Goal: Book appointment/travel/reservation

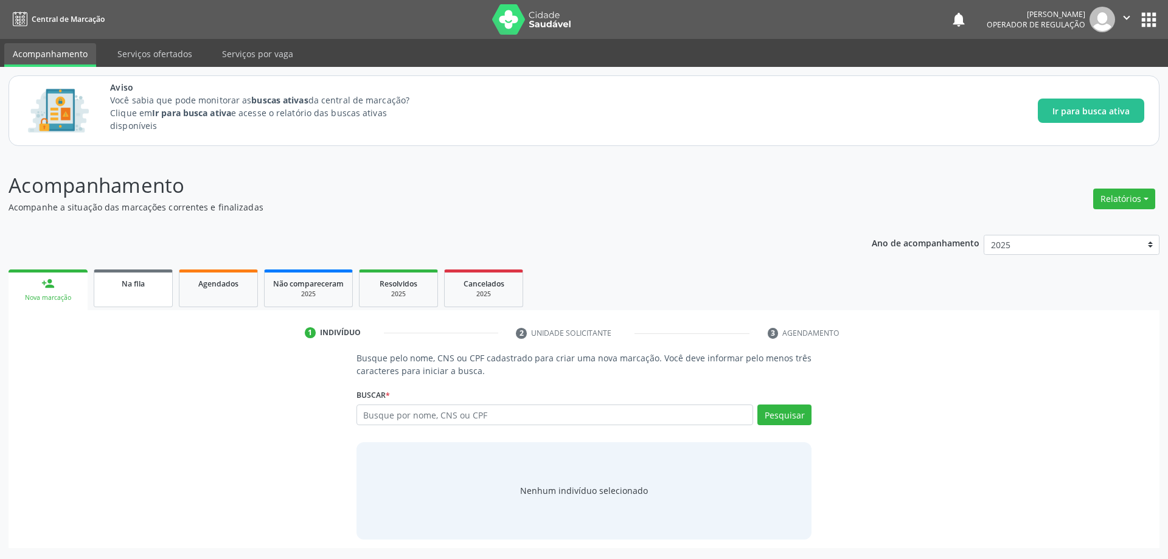
click at [136, 284] on span "Na fila" at bounding box center [133, 284] width 23 height 10
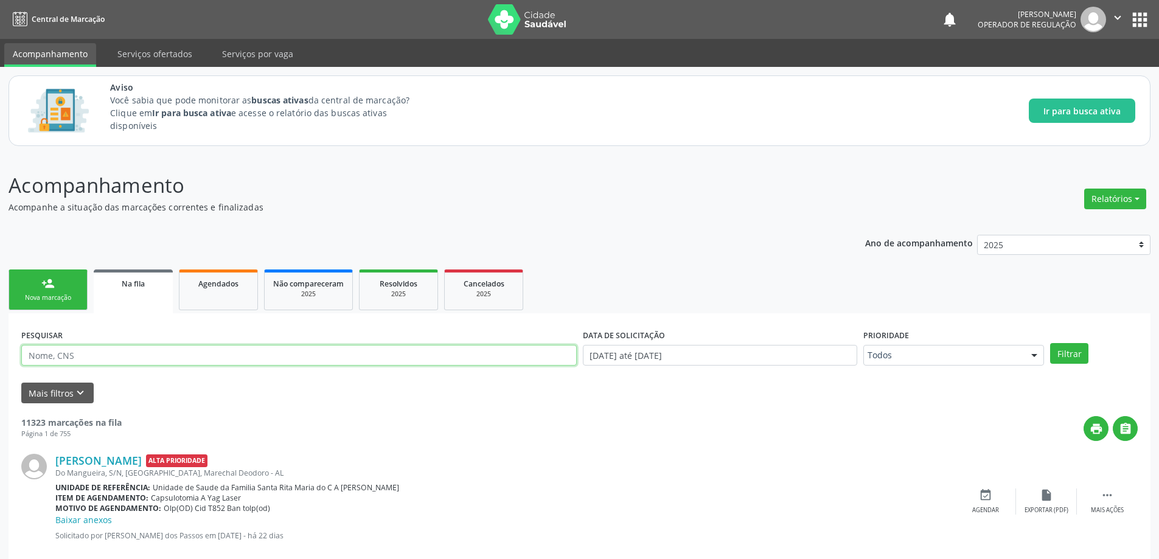
click at [189, 358] on input "text" at bounding box center [299, 355] width 556 height 21
click at [190, 361] on input "text" at bounding box center [299, 355] width 556 height 21
paste input "702900593954270"
click at [1050, 343] on button "Filtrar" at bounding box center [1069, 353] width 38 height 21
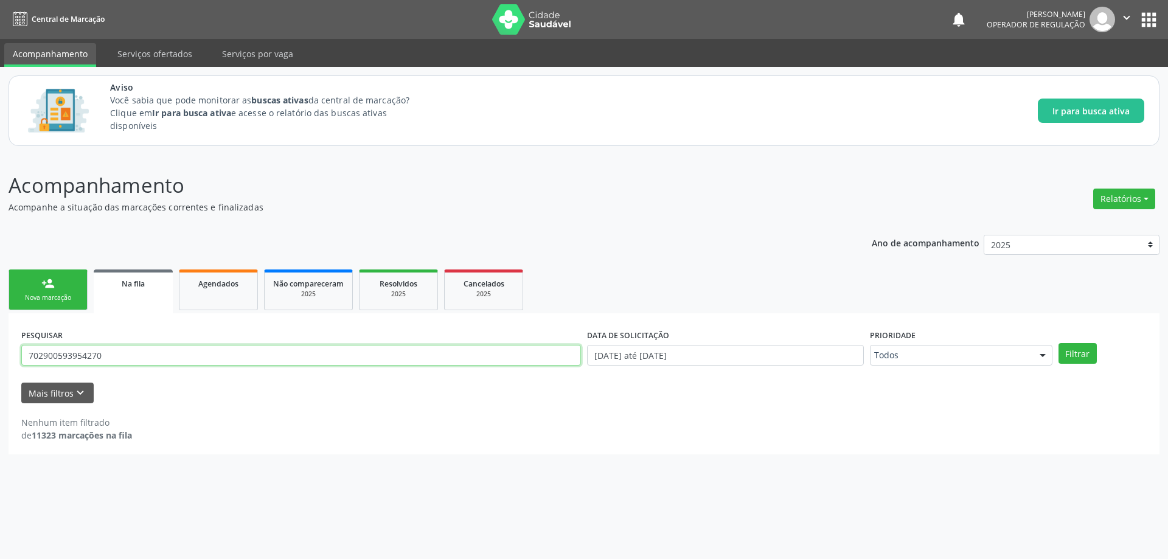
click at [290, 346] on input "702900593954270" at bounding box center [301, 355] width 560 height 21
paste input "6701512181517"
type input "706701512181517"
click at [1059, 343] on button "Filtrar" at bounding box center [1078, 353] width 38 height 21
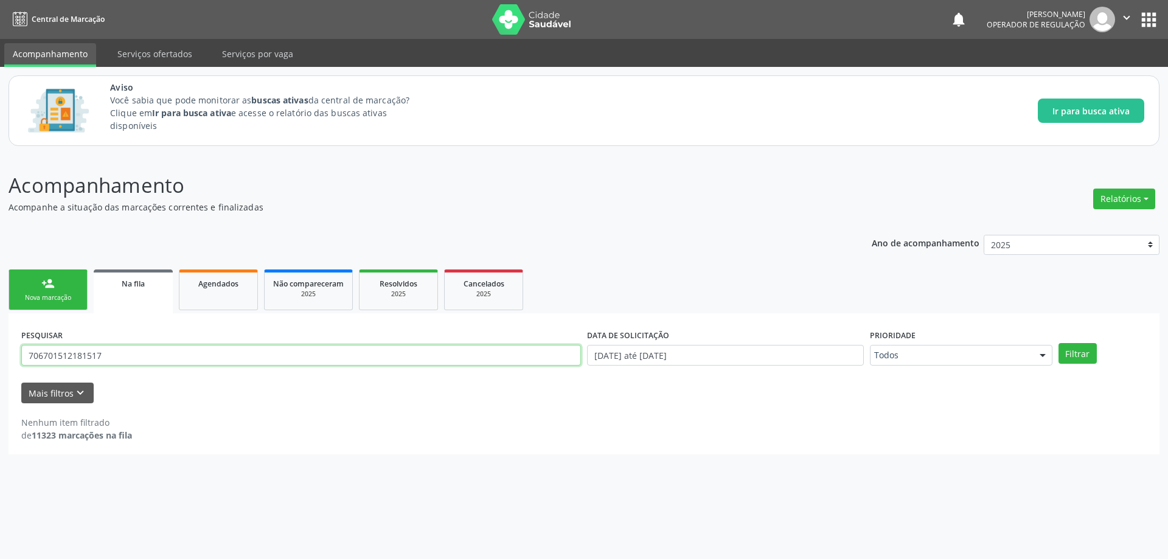
click at [337, 352] on input "706701512181517" at bounding box center [301, 355] width 560 height 21
paste input "[PERSON_NAME]"
type input "[PERSON_NAME]"
click at [1059, 343] on button "Filtrar" at bounding box center [1078, 353] width 38 height 21
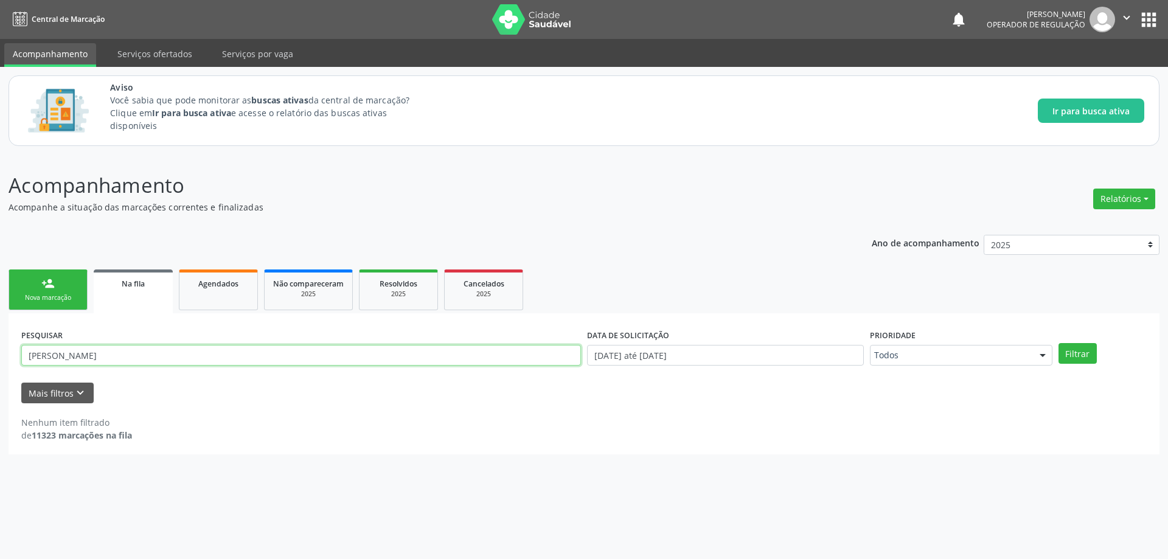
click at [315, 347] on input "[PERSON_NAME]" at bounding box center [301, 355] width 560 height 21
click at [156, 355] on input "text" at bounding box center [301, 355] width 560 height 21
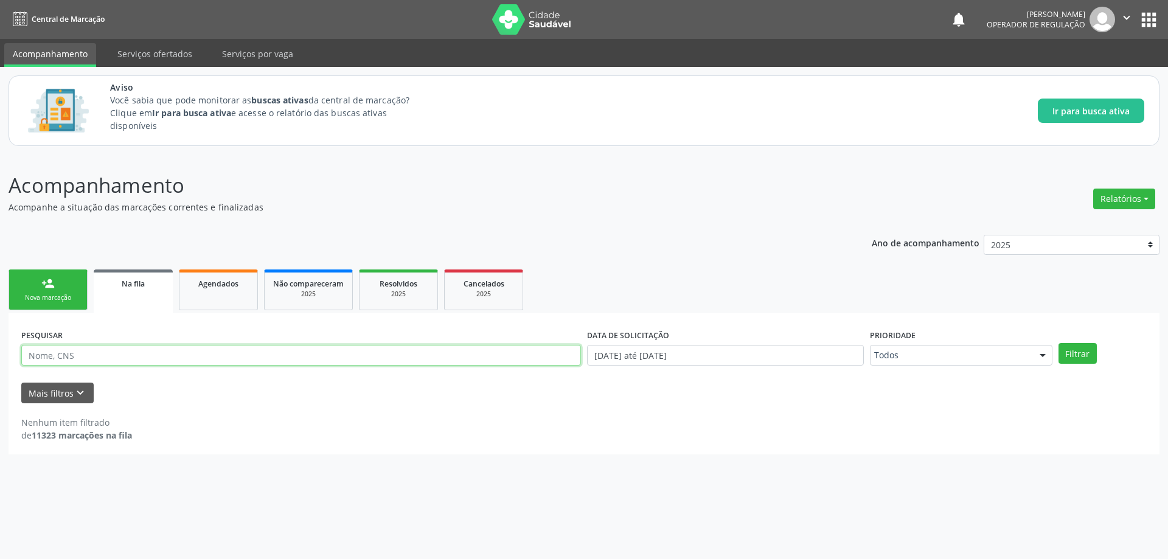
paste input "709602613365075"
type input "709602613365075"
click at [1059, 343] on button "Filtrar" at bounding box center [1078, 353] width 38 height 21
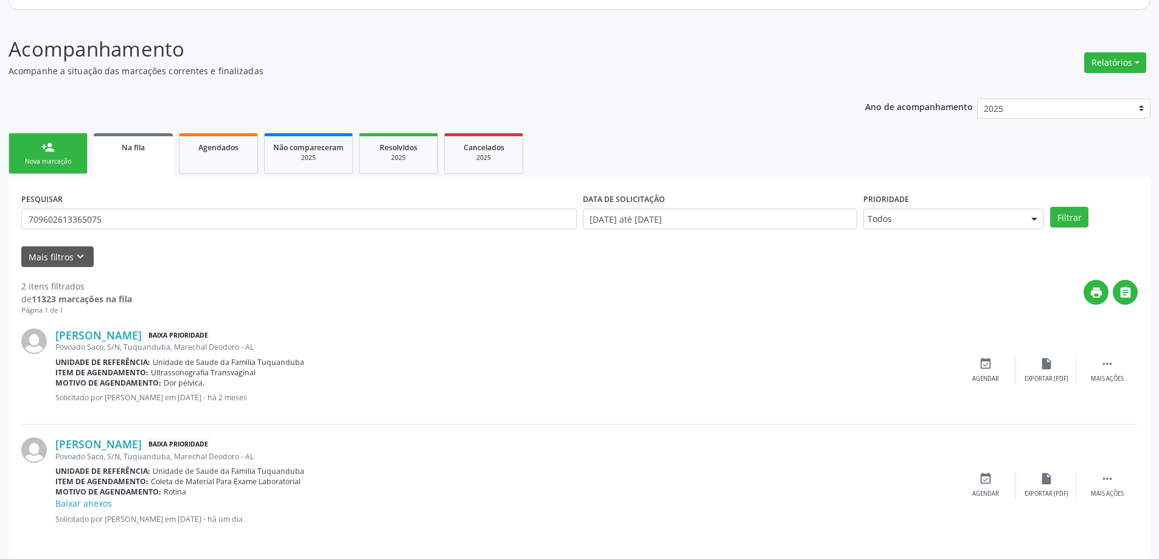
scroll to position [144, 0]
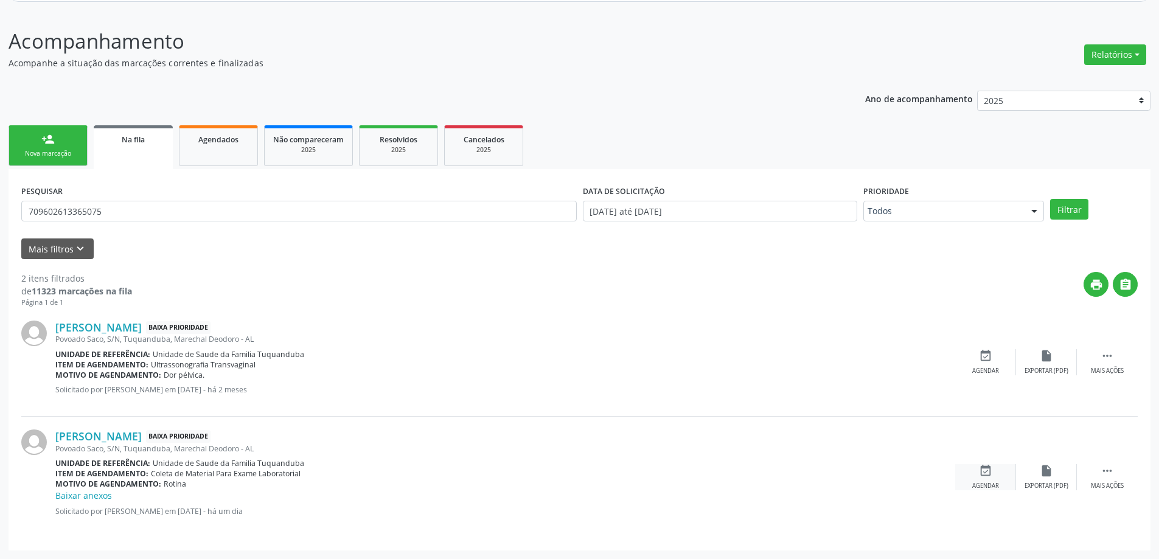
click at [986, 481] on div "event_available Agendar" at bounding box center [985, 477] width 61 height 26
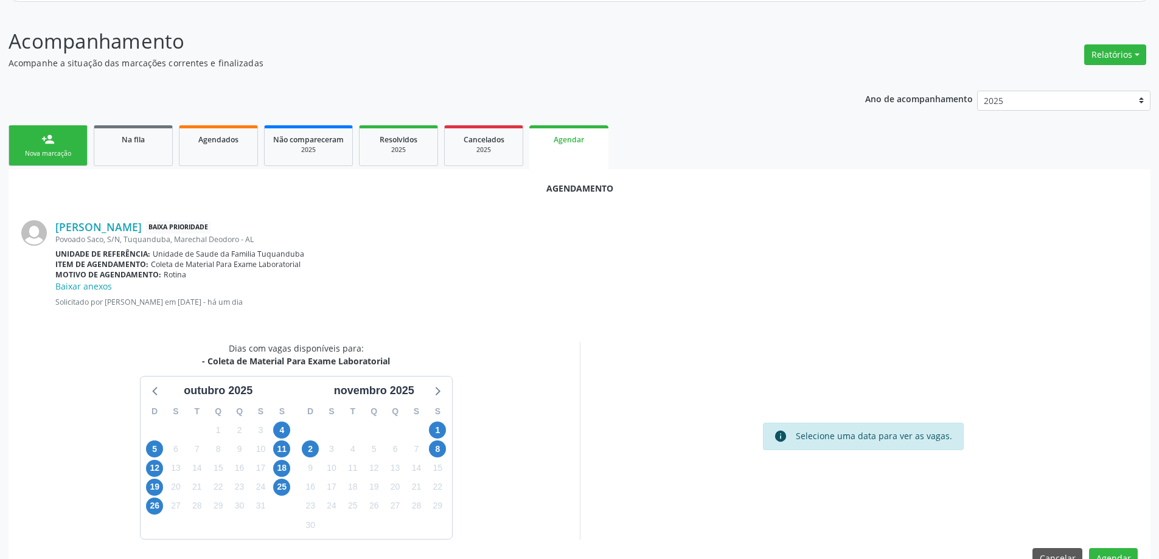
scroll to position [175, 0]
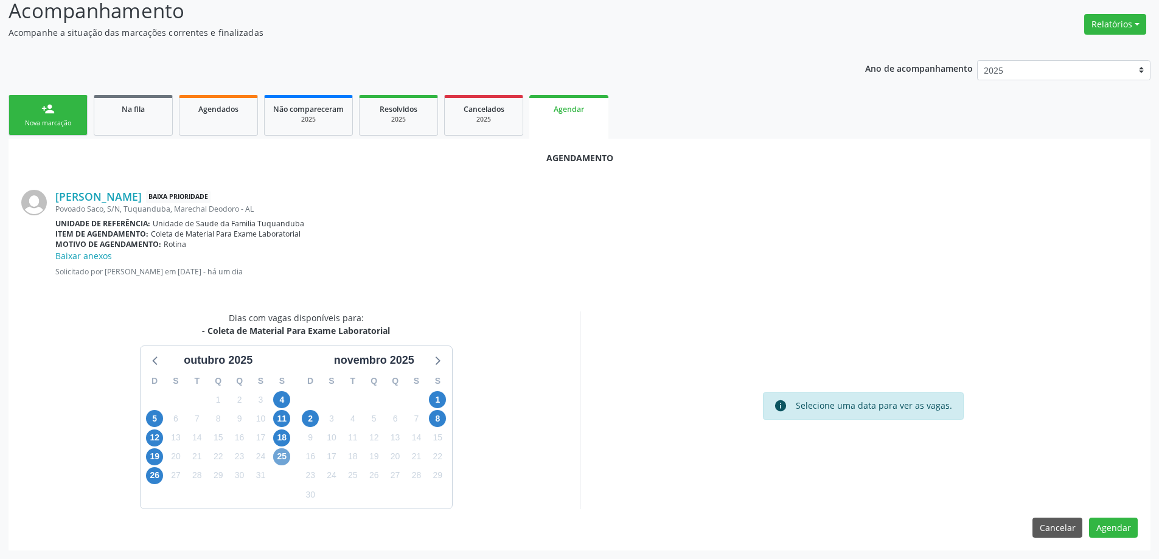
click at [280, 456] on span "25" at bounding box center [281, 456] width 17 height 17
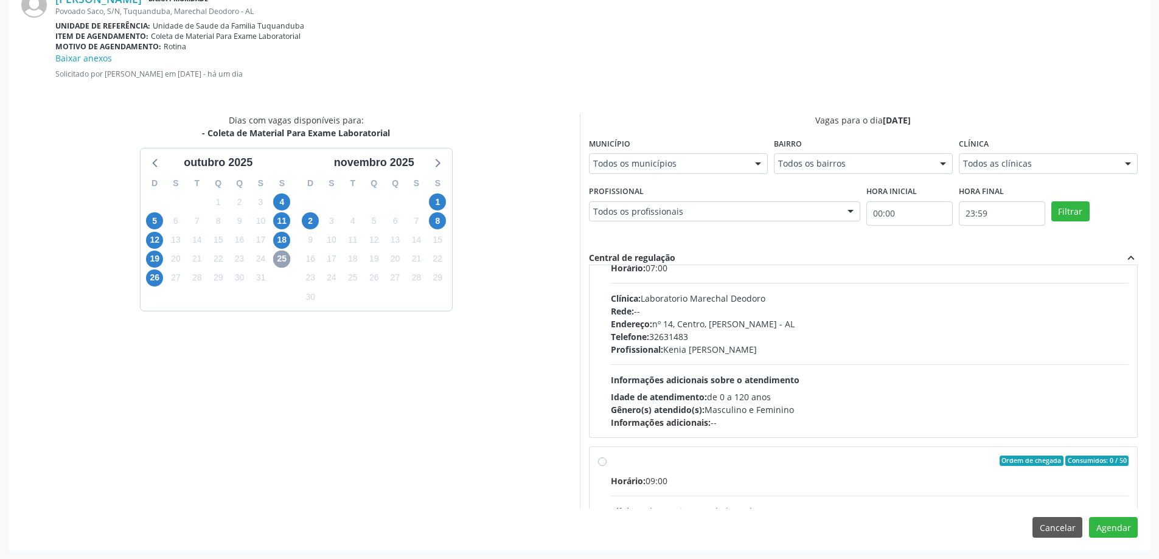
scroll to position [0, 0]
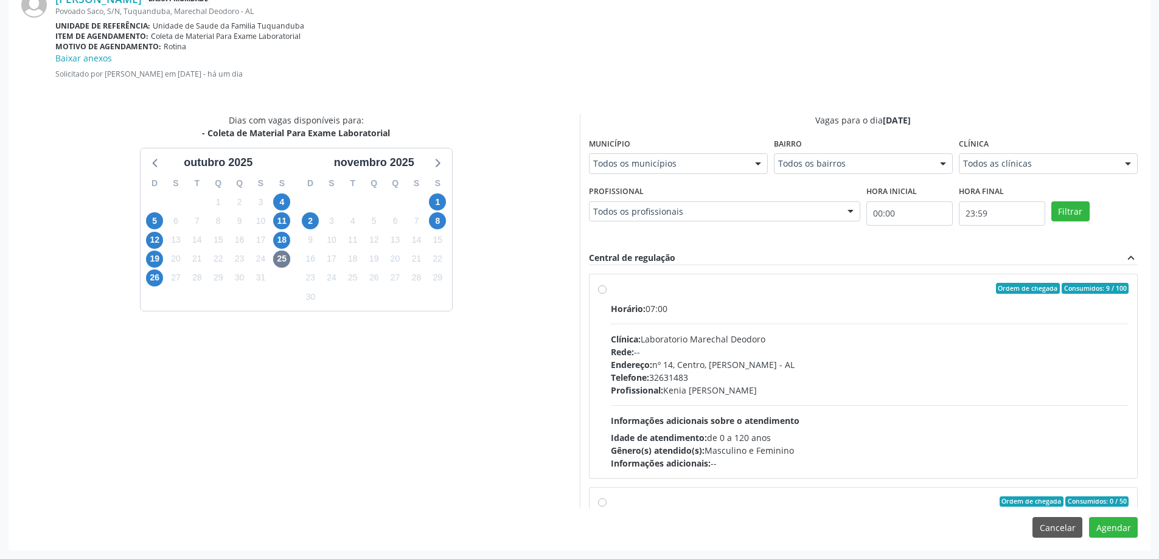
click at [611, 288] on label "Ordem de chegada Consumidos: 9 / 100 Horário: 07:00 Clínica: Laboratorio Marech…" at bounding box center [870, 376] width 518 height 187
click at [603, 288] on input "Ordem de chegada Consumidos: 9 / 100 Horário: 07:00 Clínica: Laboratorio Marech…" at bounding box center [602, 288] width 9 height 11
radio input "true"
click at [1130, 527] on button "Agendar" at bounding box center [1113, 527] width 49 height 21
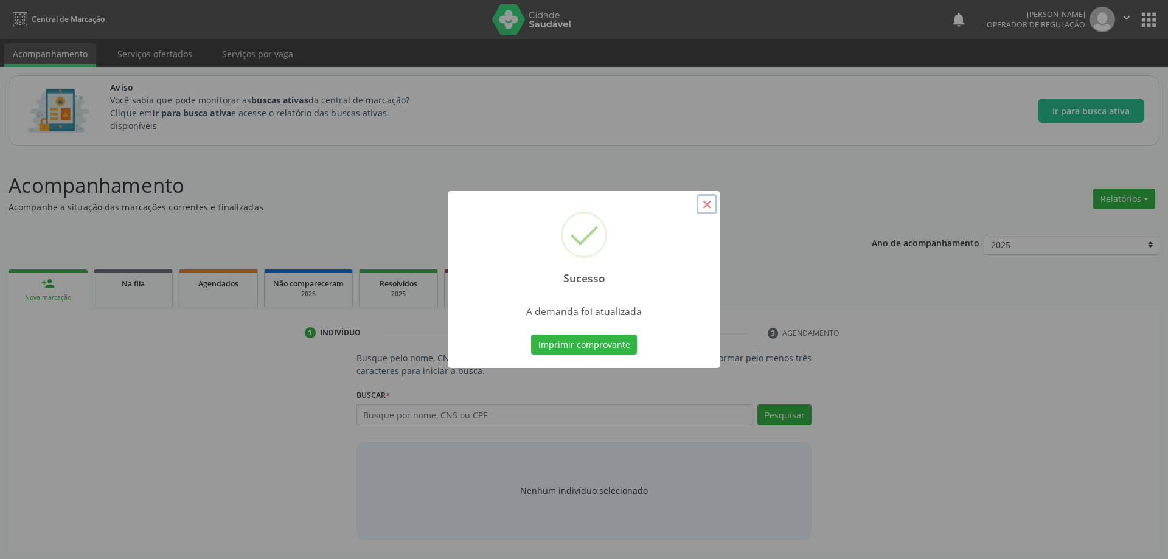
click at [708, 204] on button "×" at bounding box center [707, 204] width 21 height 21
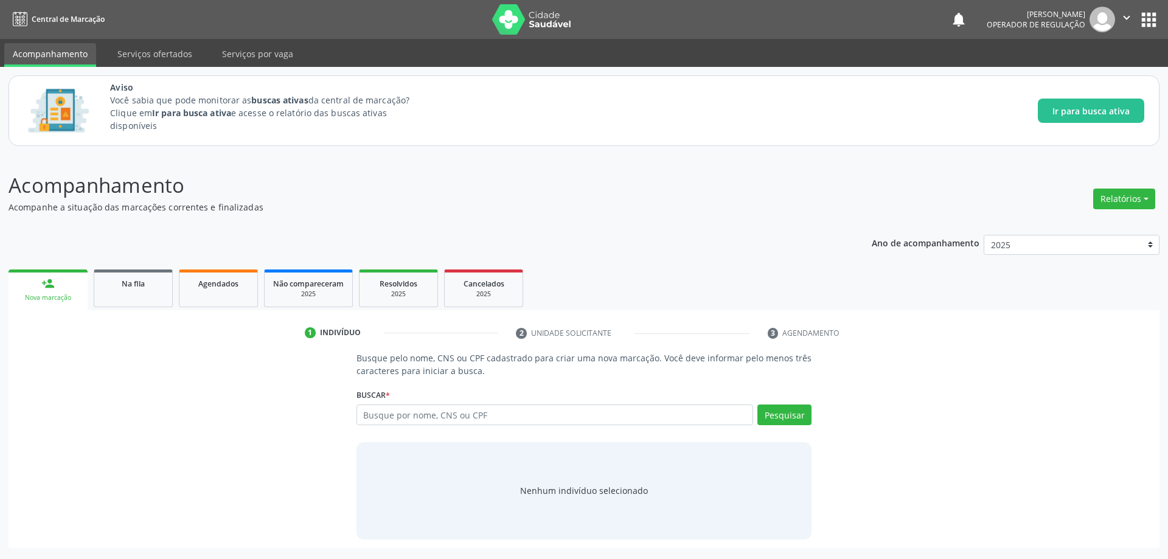
click at [370, 204] on p "Acompanhe a situação das marcações correntes e finalizadas" at bounding box center [412, 207] width 806 height 13
click at [156, 290] on link "Na fila" at bounding box center [133, 289] width 79 height 38
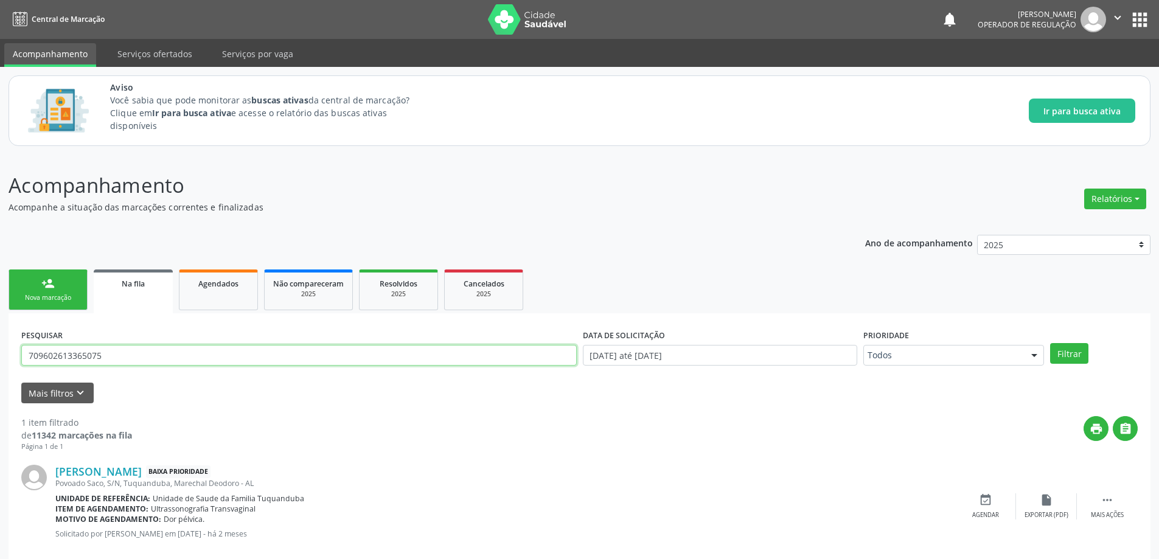
click at [207, 355] on input "709602613365075" at bounding box center [299, 355] width 556 height 21
paste input "0806480266681"
type input "700806480266681"
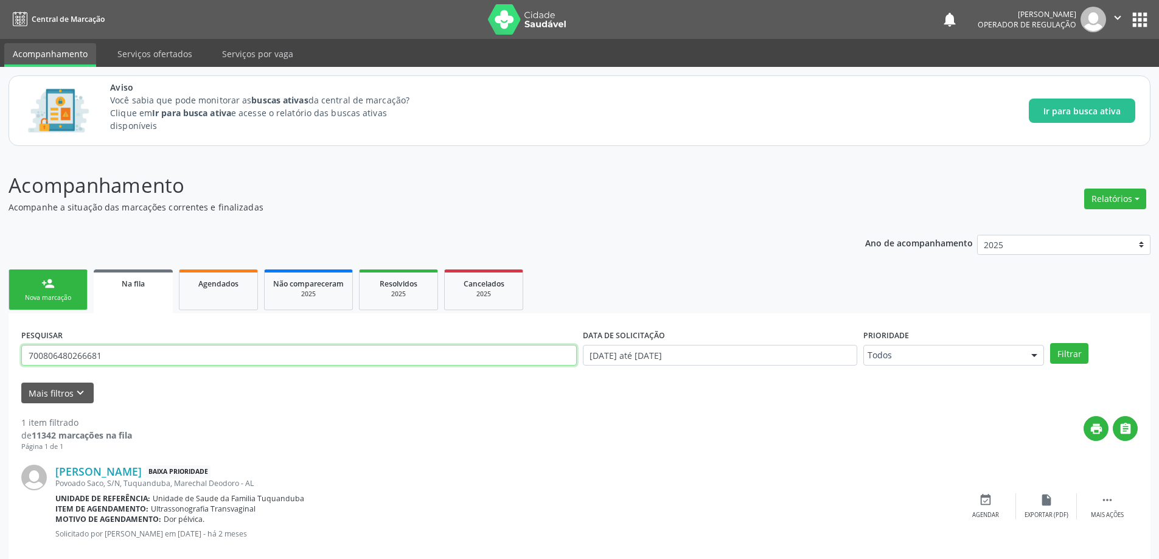
click at [1050, 343] on button "Filtrar" at bounding box center [1069, 353] width 38 height 21
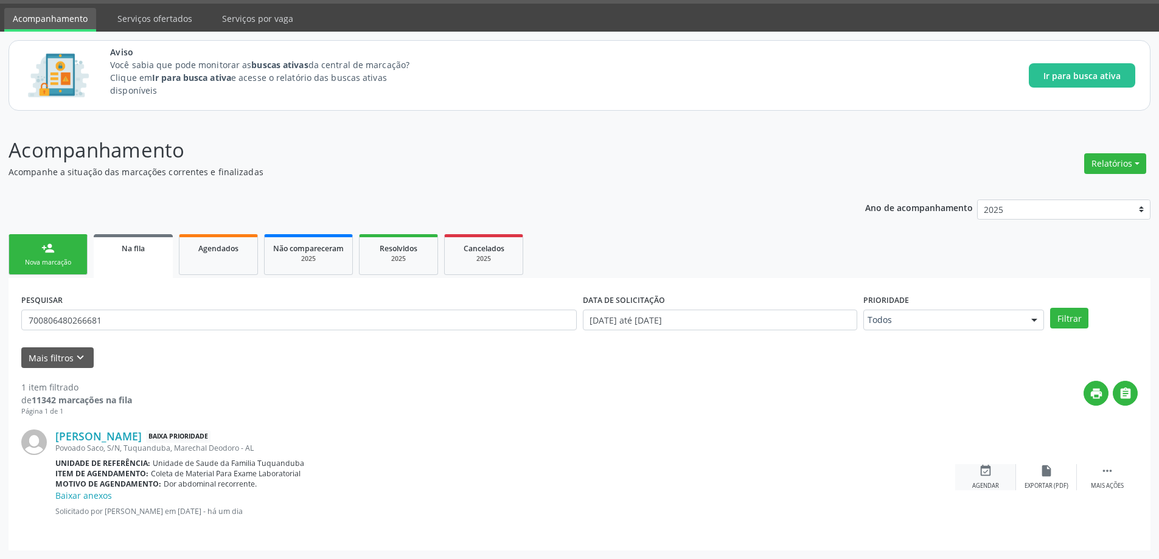
click at [991, 484] on div "Agendar" at bounding box center [985, 486] width 27 height 9
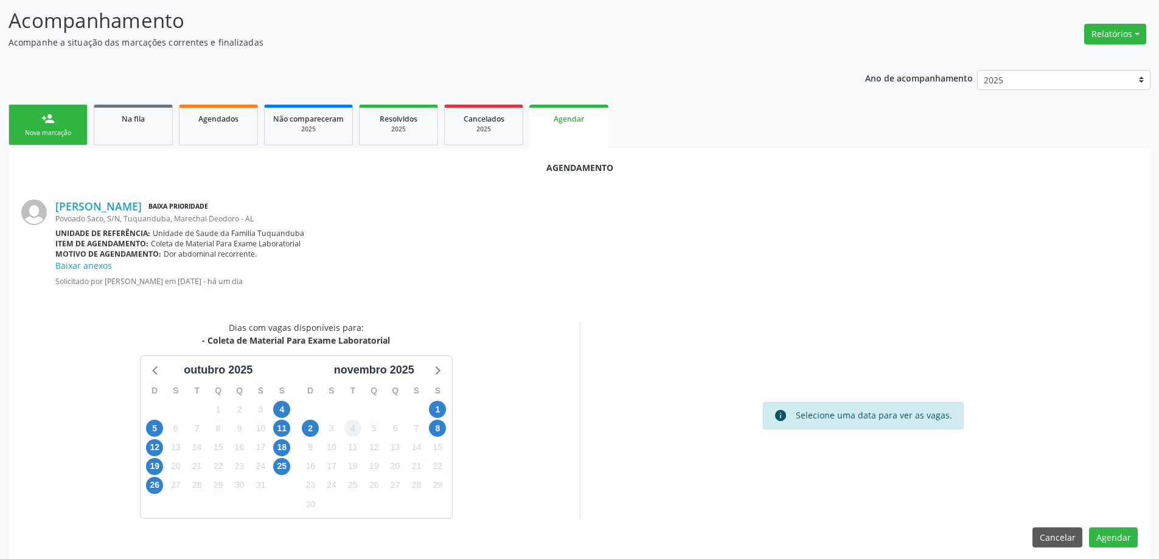
scroll to position [175, 0]
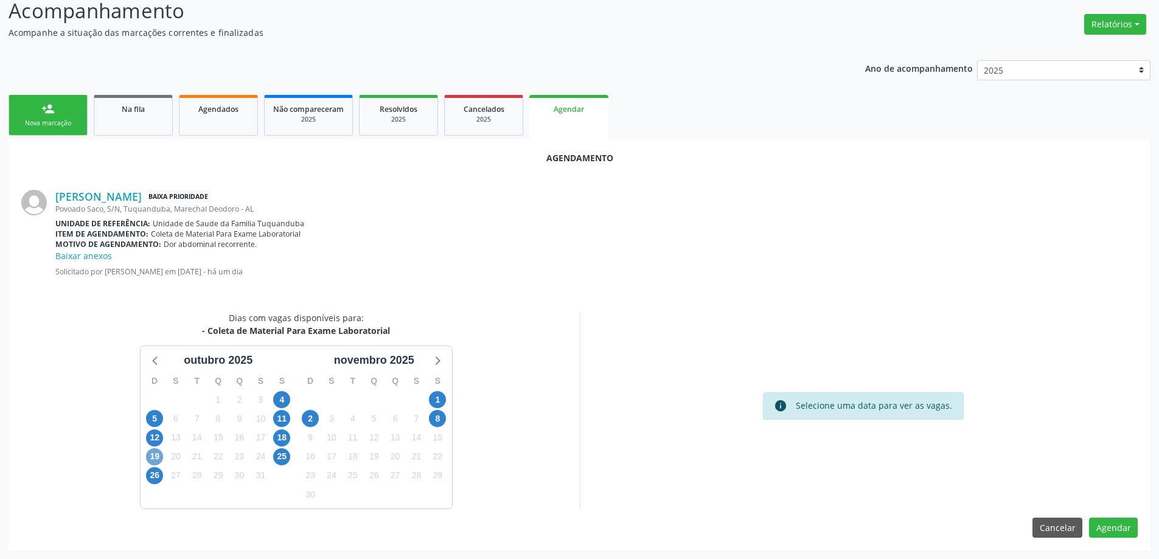
click at [153, 458] on span "19" at bounding box center [154, 456] width 17 height 17
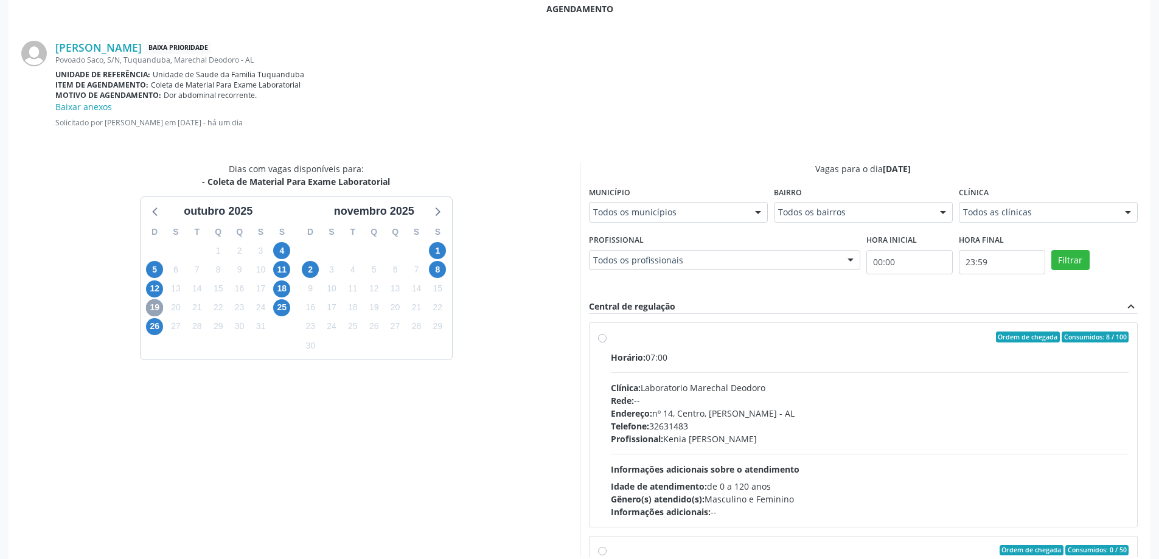
scroll to position [357, 0]
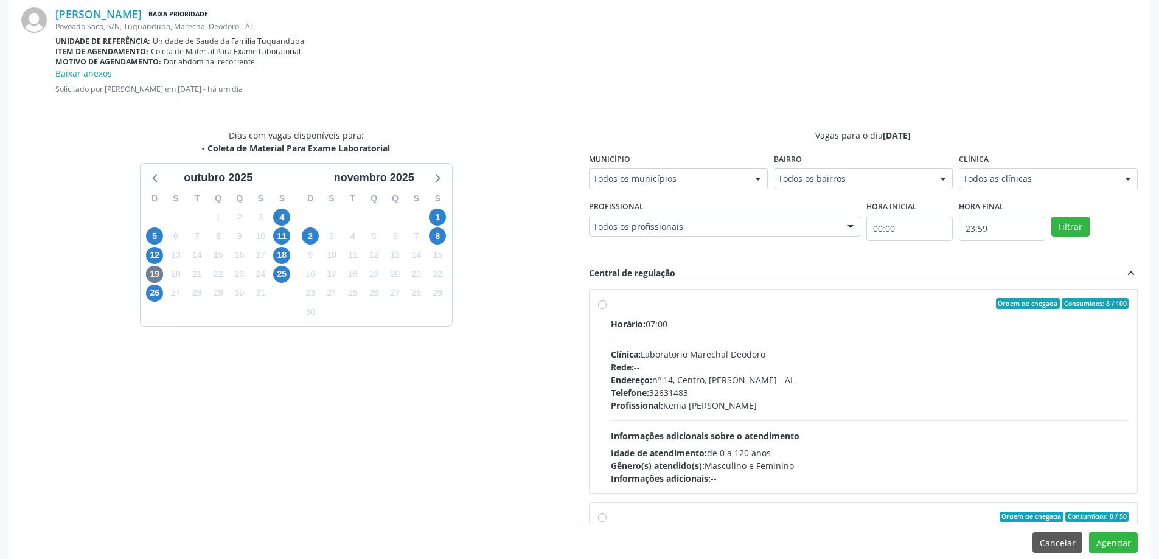
click at [611, 306] on label "Ordem de chegada Consumidos: 8 / 100 Horário: 07:00 Clínica: Laboratorio Marech…" at bounding box center [870, 391] width 518 height 187
click at [602, 306] on input "Ordem de chegada Consumidos: 8 / 100 Horário: 07:00 Clínica: Laboratorio Marech…" at bounding box center [602, 303] width 9 height 11
radio input "true"
click at [1114, 545] on button "Agendar" at bounding box center [1113, 542] width 49 height 21
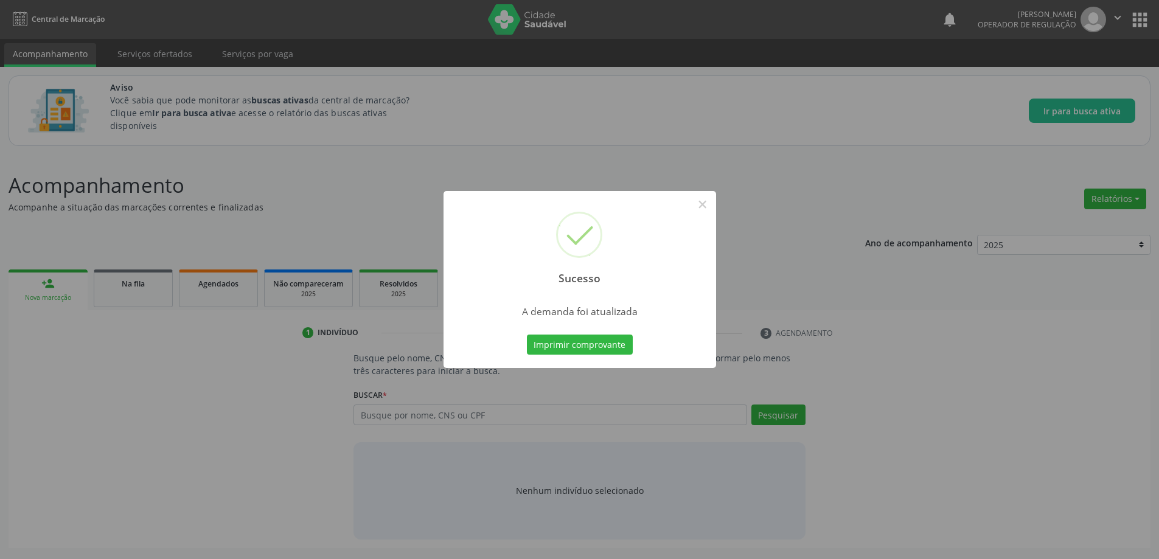
scroll to position [0, 0]
click at [709, 209] on button "×" at bounding box center [707, 204] width 21 height 21
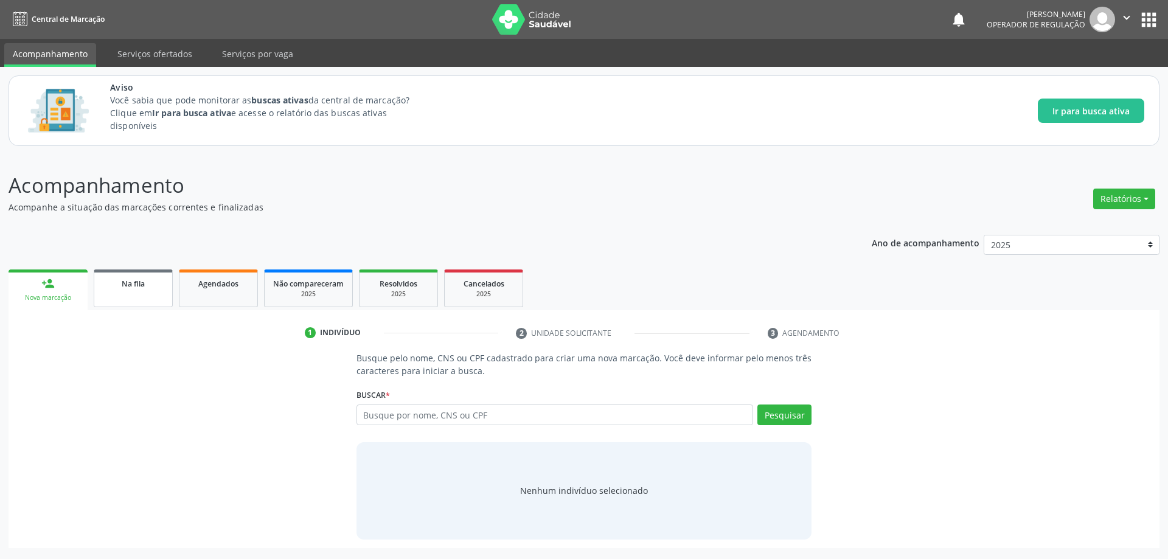
click at [135, 284] on span "Na fila" at bounding box center [133, 284] width 23 height 10
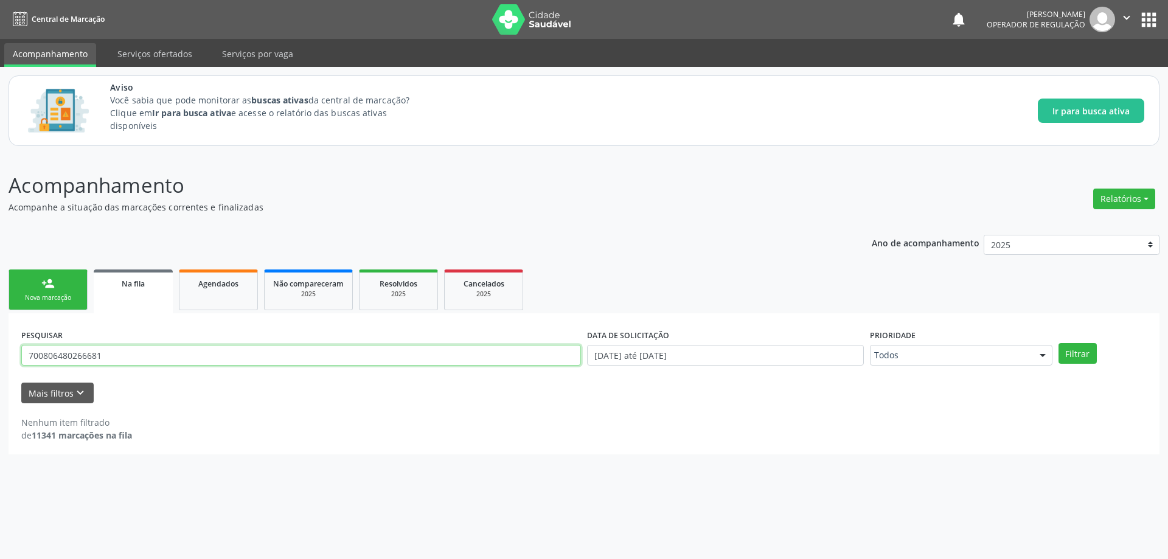
click at [389, 349] on input "700806480266681" at bounding box center [301, 355] width 560 height 21
paste input "8704167991598"
type input "708704167991598"
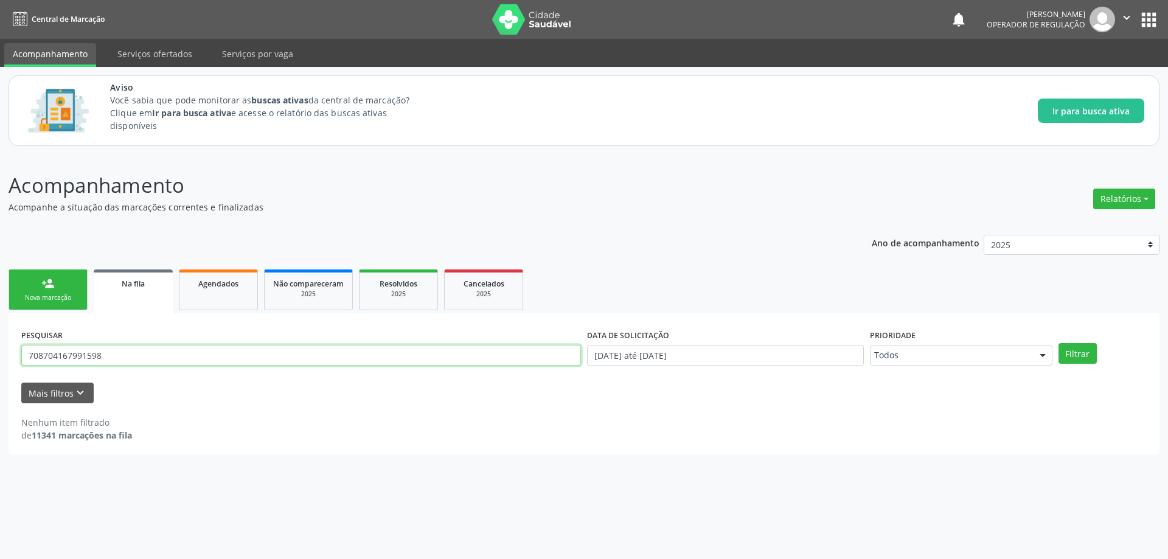
click at [1059, 343] on button "Filtrar" at bounding box center [1078, 353] width 38 height 21
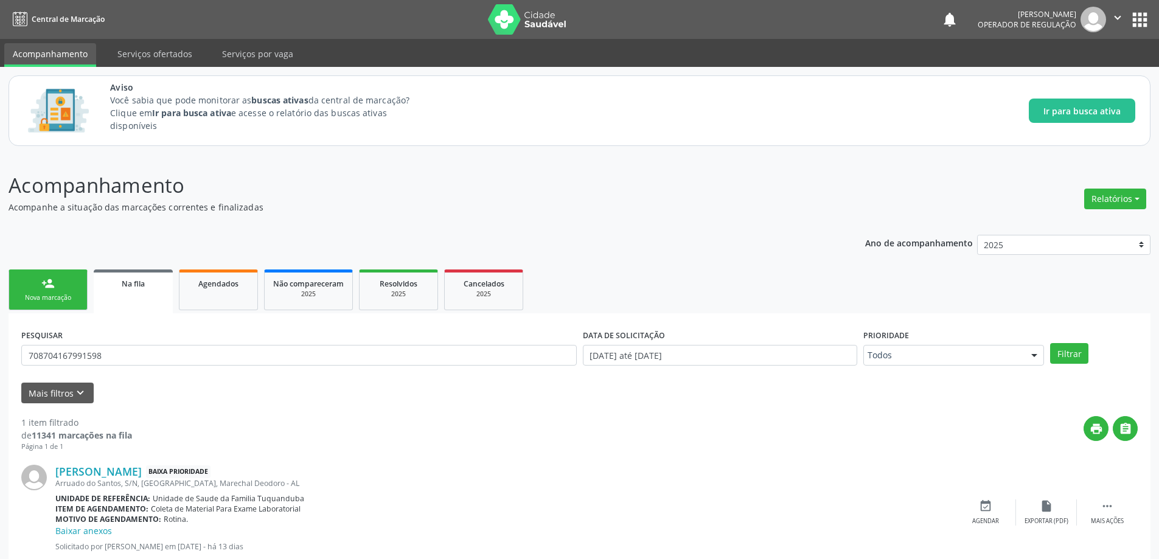
scroll to position [35, 0]
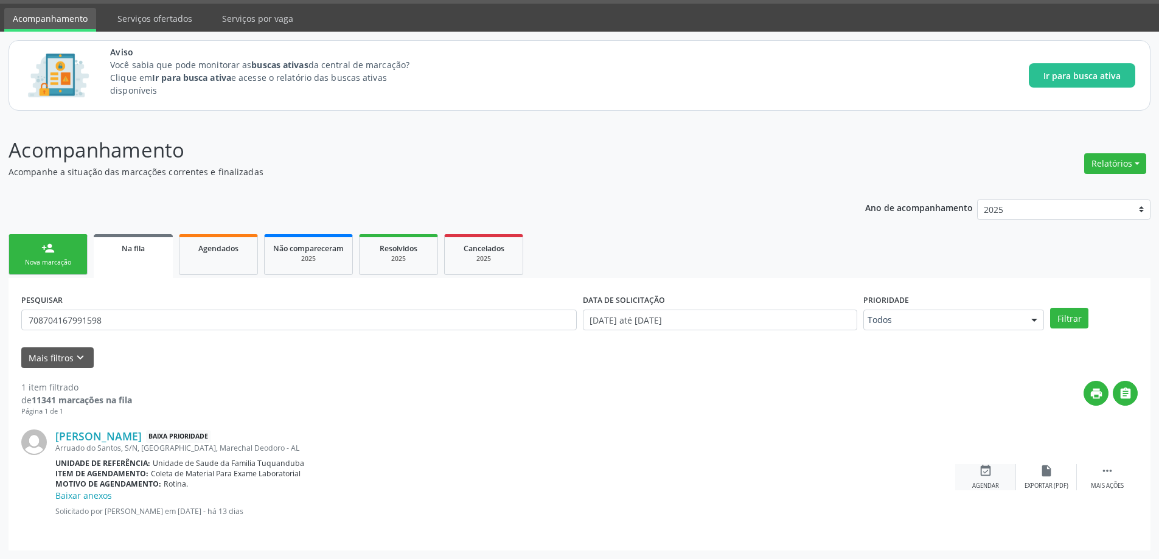
click at [980, 465] on icon "event_available" at bounding box center [985, 470] width 13 height 13
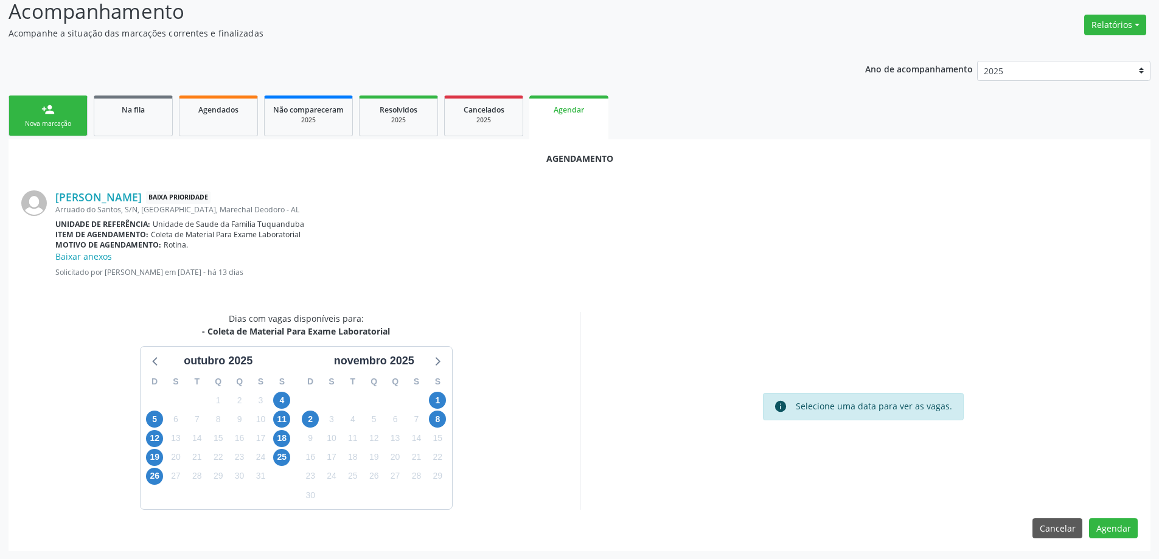
scroll to position [175, 0]
click at [282, 454] on span "25" at bounding box center [281, 456] width 17 height 17
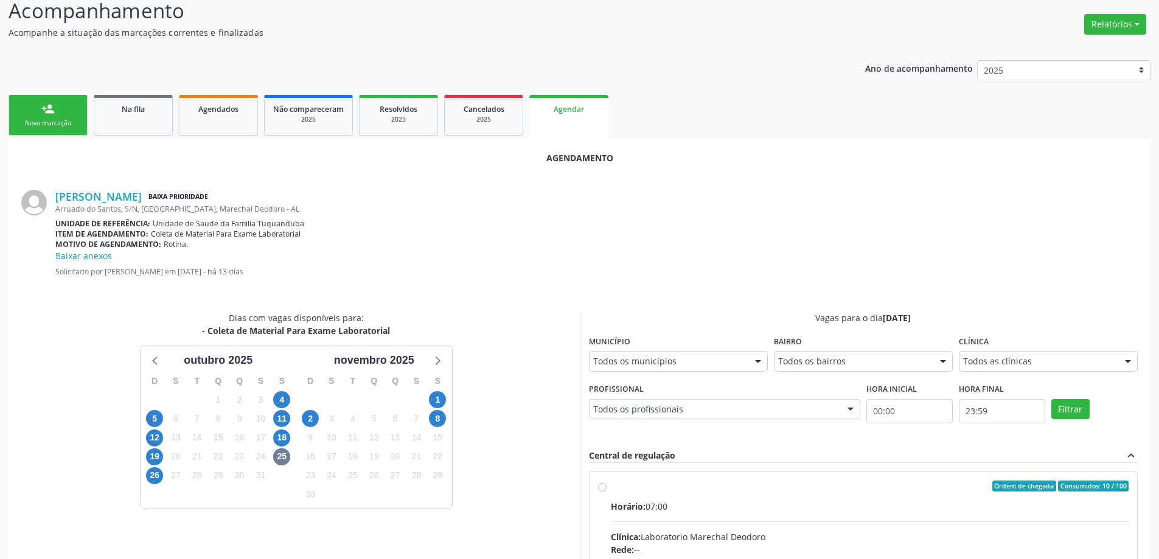
radio input "true"
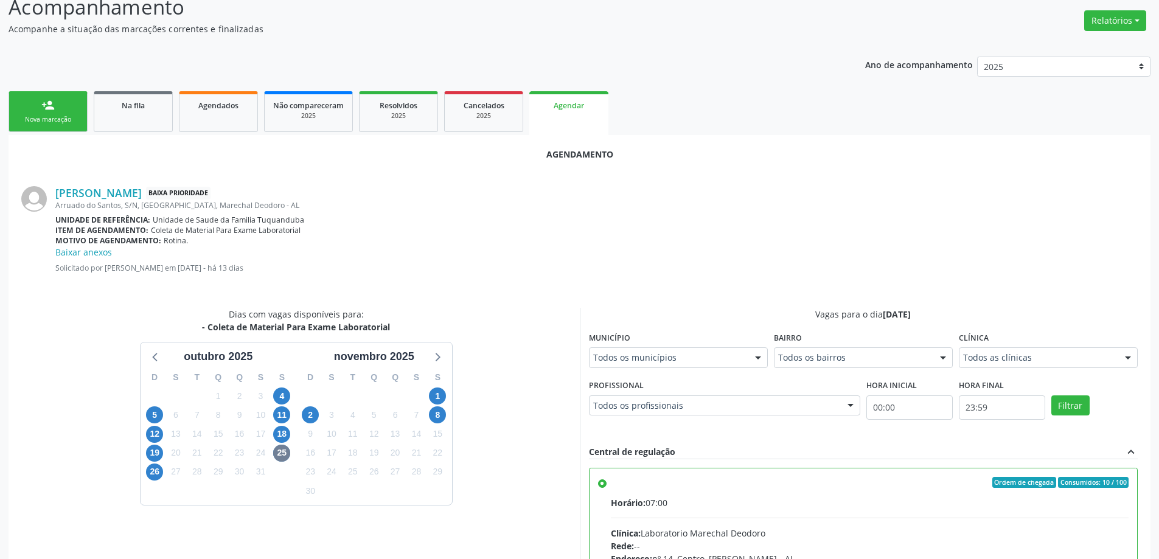
scroll to position [372, 0]
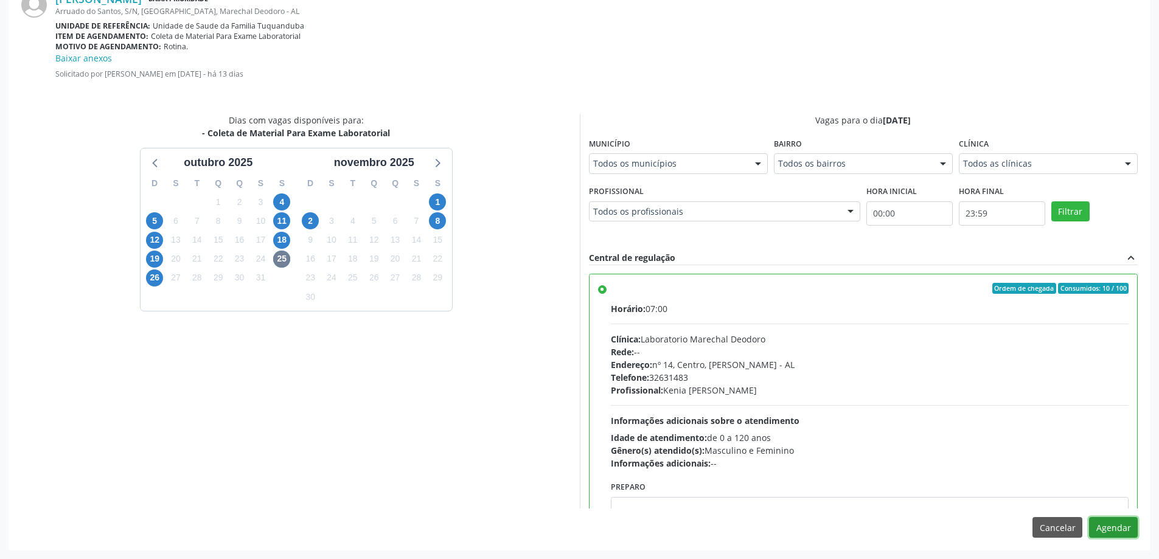
click at [1128, 526] on button "Agendar" at bounding box center [1113, 527] width 49 height 21
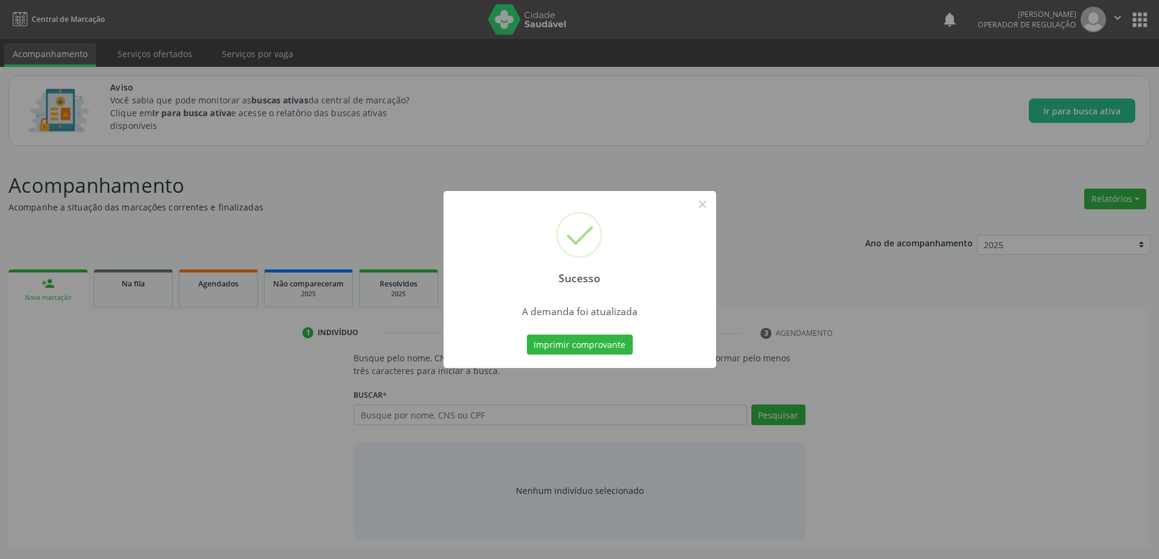
scroll to position [0, 0]
click at [692, 129] on div "Sucesso × A demanda foi atualizada Imprimir comprovante Cancel" at bounding box center [584, 279] width 1168 height 559
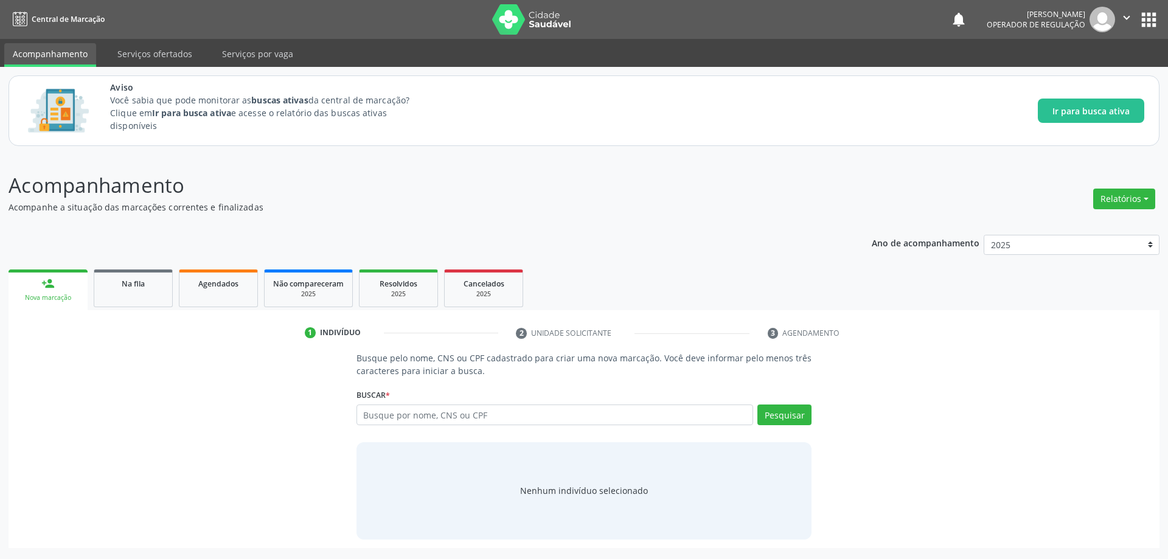
drag, startPoint x: 418, startPoint y: 234, endPoint x: 400, endPoint y: 232, distance: 18.4
click at [418, 234] on div "Ano de acompanhamento 2025 person_add Nova marcação Na fila Agendados Não compa…" at bounding box center [584, 387] width 1151 height 322
click at [142, 287] on span "Na fila" at bounding box center [133, 284] width 23 height 10
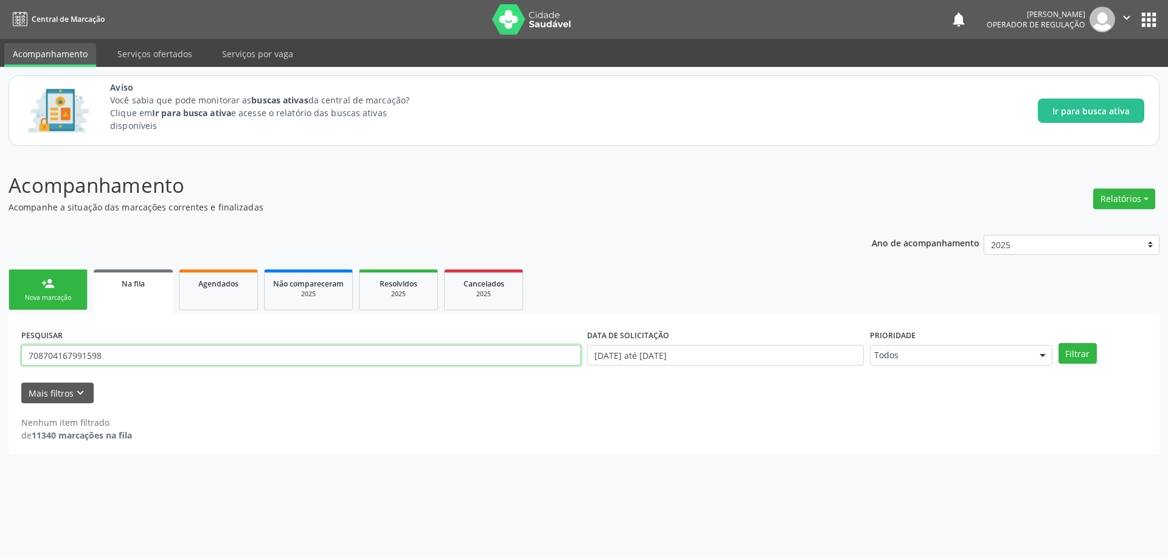
click at [264, 358] on input "708704167991598" at bounding box center [301, 355] width 560 height 21
paste input "0001392724605"
click at [1059, 343] on button "Filtrar" at bounding box center [1078, 353] width 38 height 21
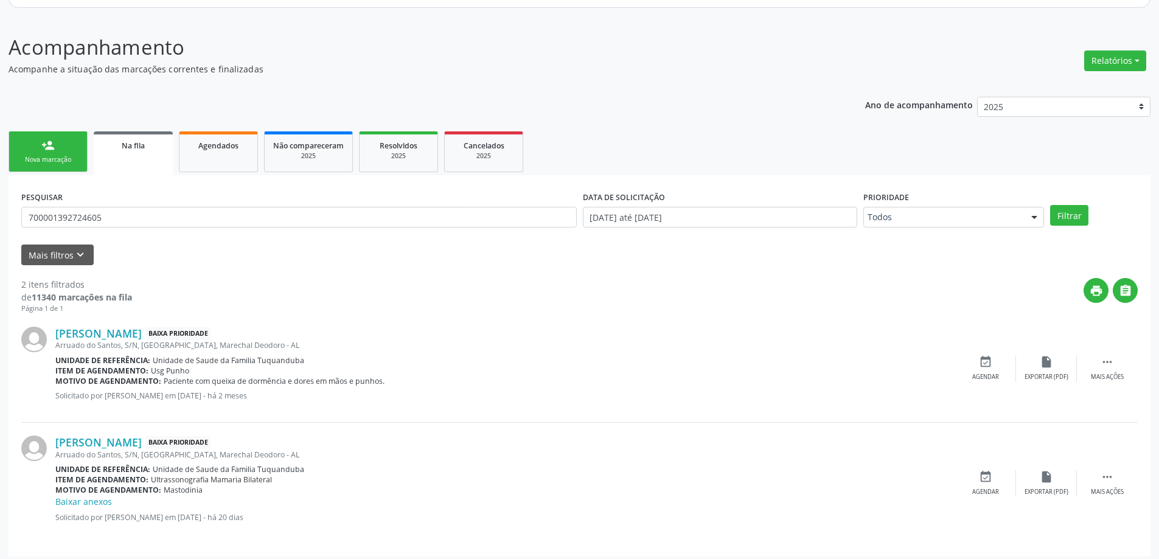
scroll to position [144, 0]
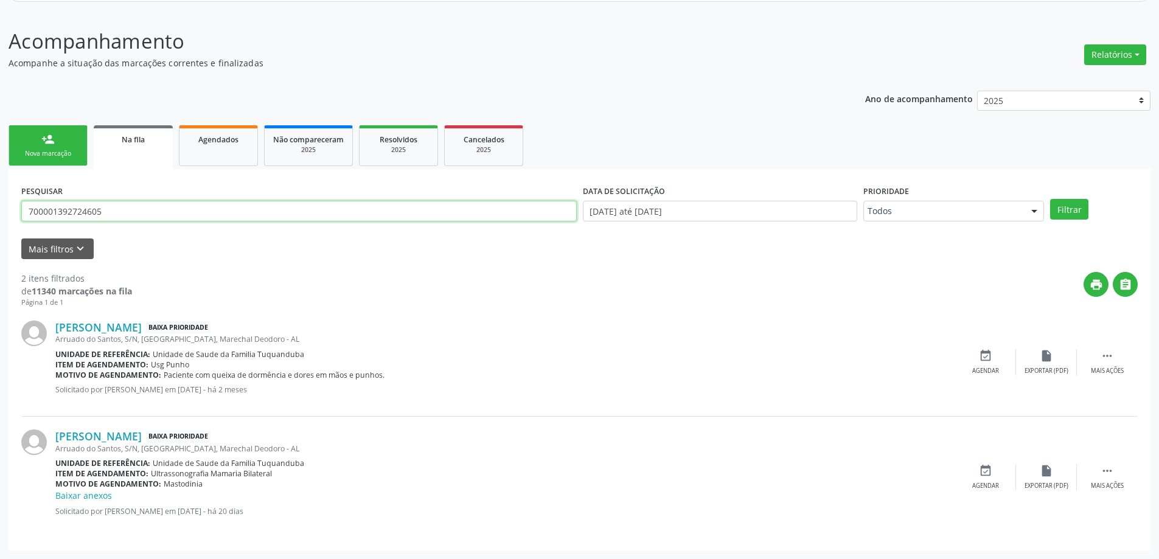
click at [178, 214] on input "700001392724605" at bounding box center [299, 211] width 556 height 21
paste input "4715498302"
type input "700004715498302"
click at [1050, 199] on button "Filtrar" at bounding box center [1069, 209] width 38 height 21
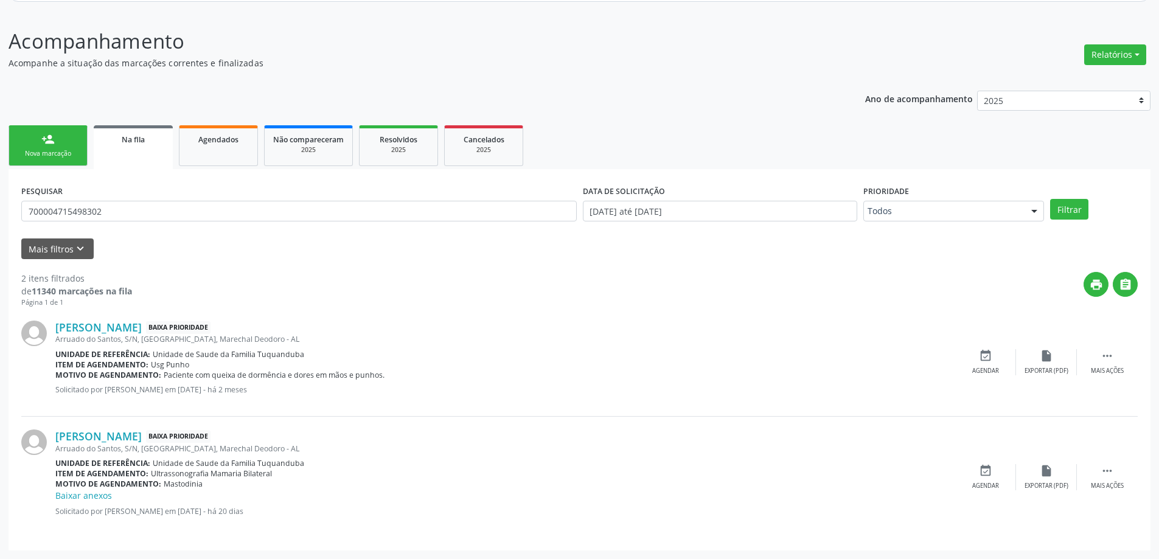
scroll to position [0, 0]
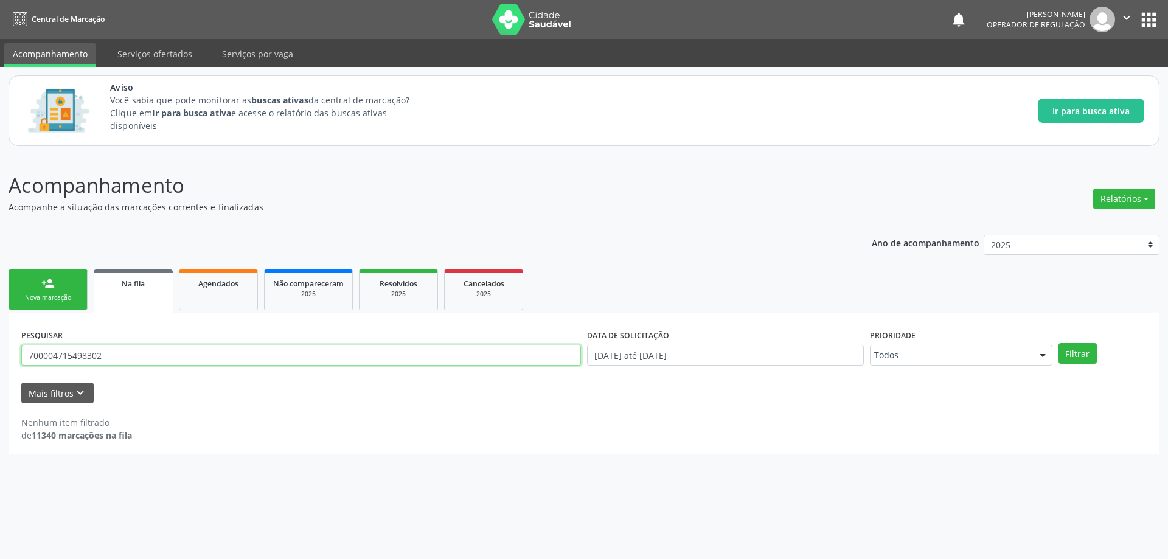
click at [142, 354] on input "700004715498302" at bounding box center [301, 355] width 560 height 21
paste input "700002240464903"
type input "700002240464903"
click at [1059, 343] on button "Filtrar" at bounding box center [1078, 353] width 38 height 21
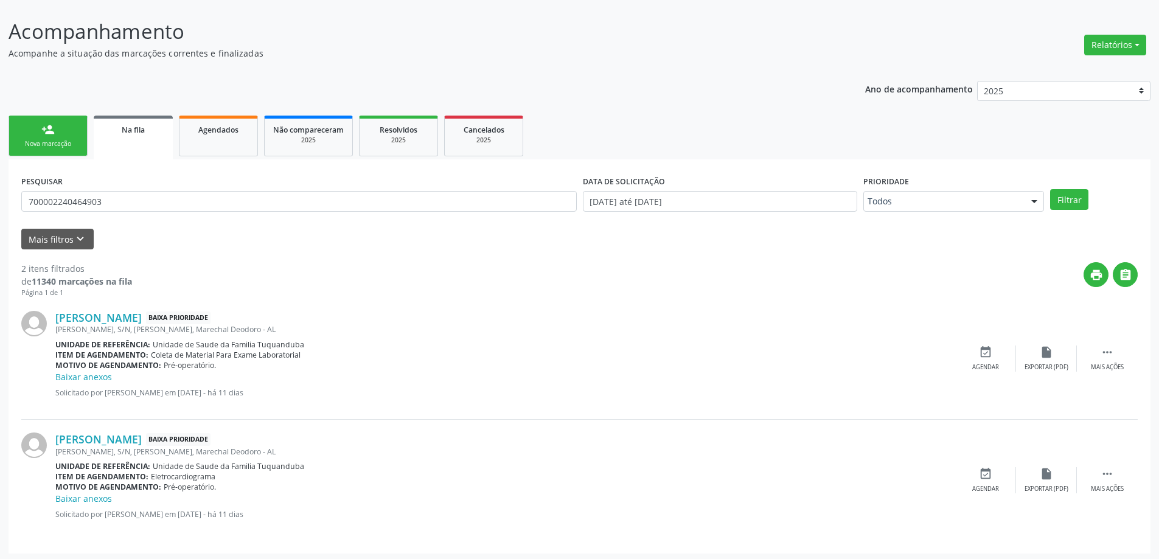
scroll to position [157, 0]
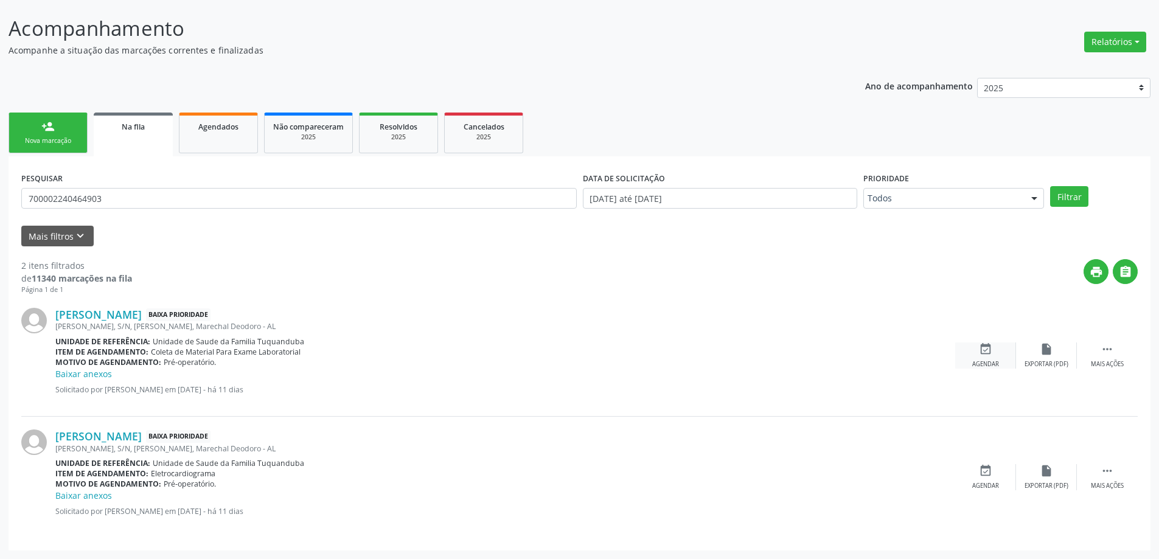
click at [977, 355] on div "event_available Agendar" at bounding box center [985, 356] width 61 height 26
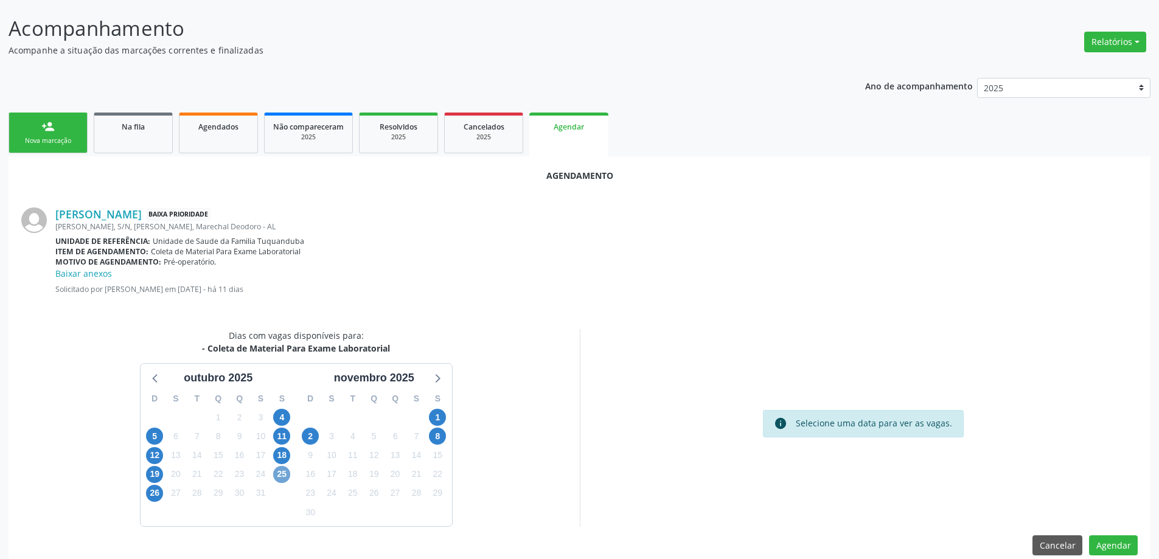
click at [276, 478] on span "25" at bounding box center [281, 474] width 17 height 17
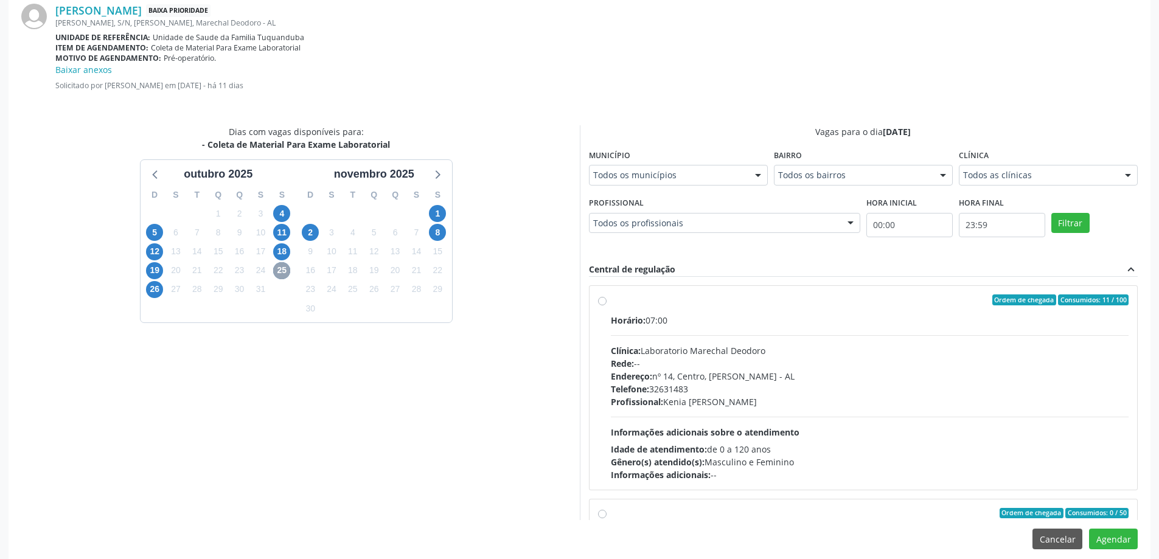
scroll to position [372, 0]
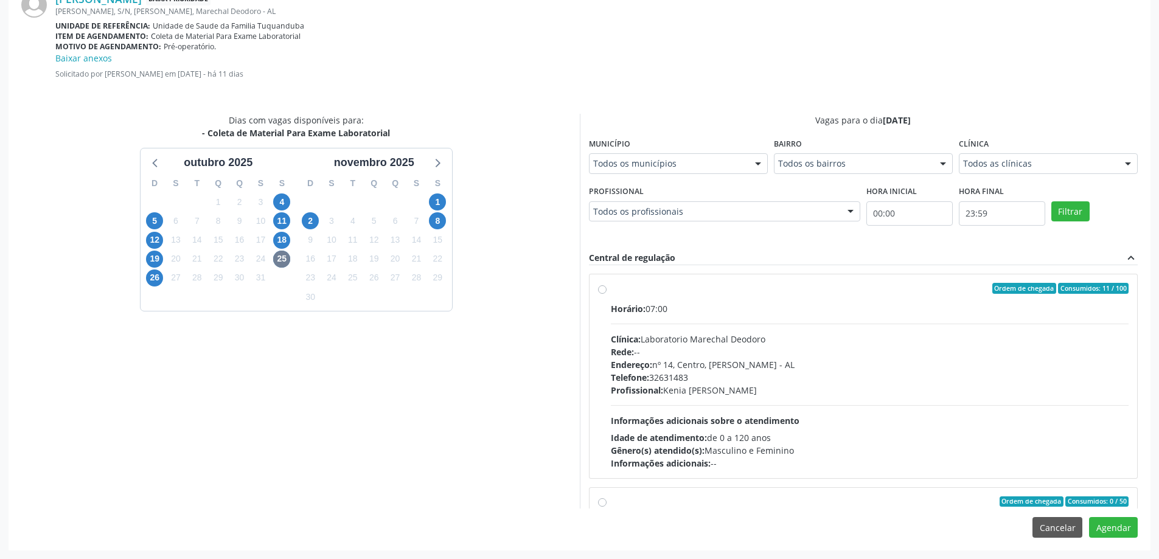
click at [599, 501] on input "Ordem de chegada Consumidos: 0 / 50 Horário: 09:00 Clínica: Laboratorio Marecha…" at bounding box center [602, 502] width 9 height 11
radio input "true"
click at [1115, 524] on button "Agendar" at bounding box center [1113, 527] width 49 height 21
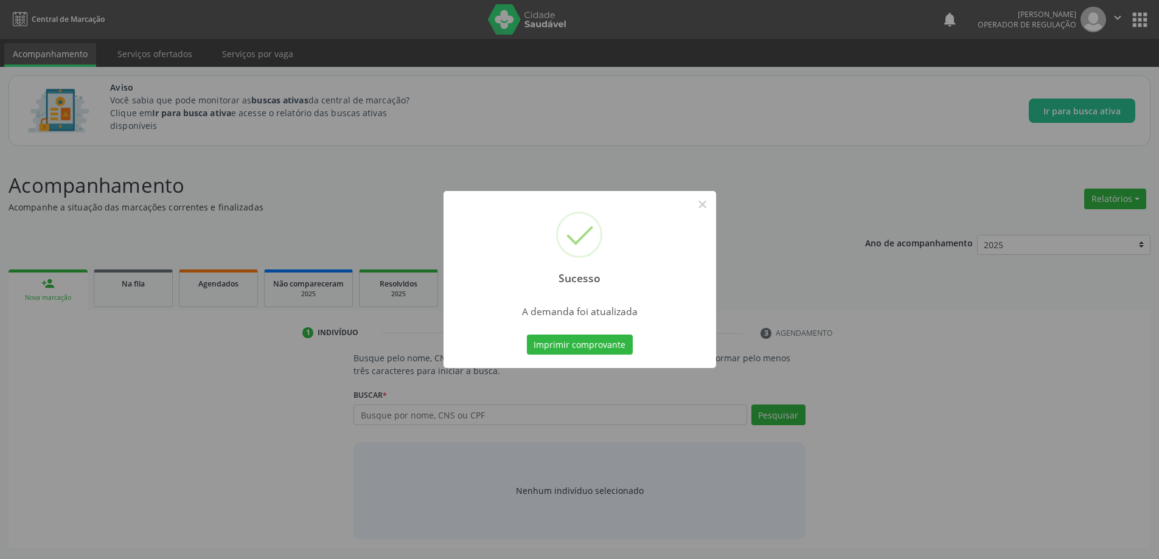
scroll to position [0, 0]
click at [714, 203] on button "×" at bounding box center [707, 204] width 21 height 21
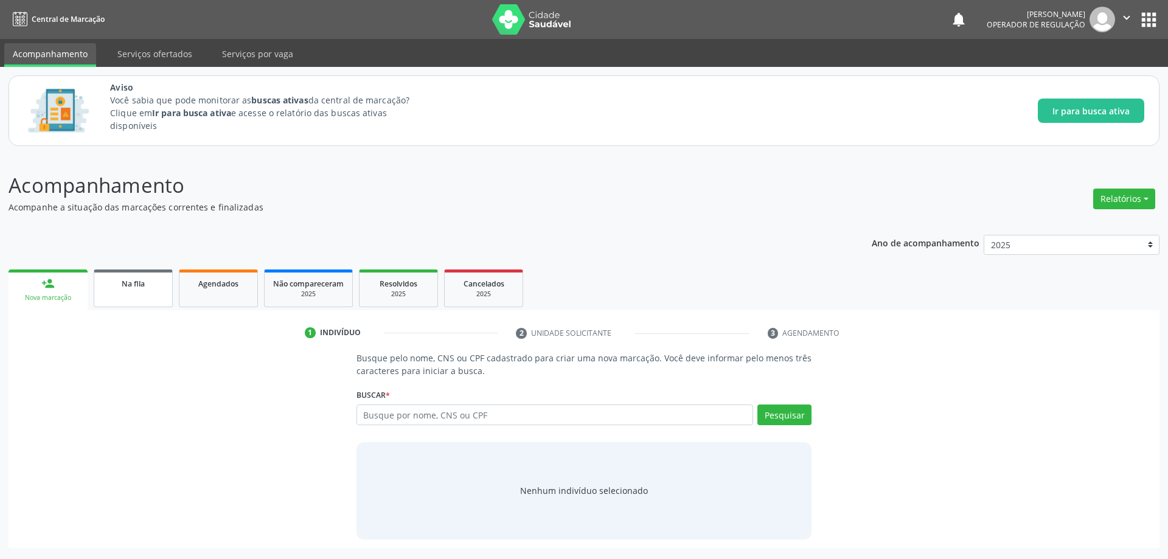
click at [124, 293] on link "Na fila" at bounding box center [133, 289] width 79 height 38
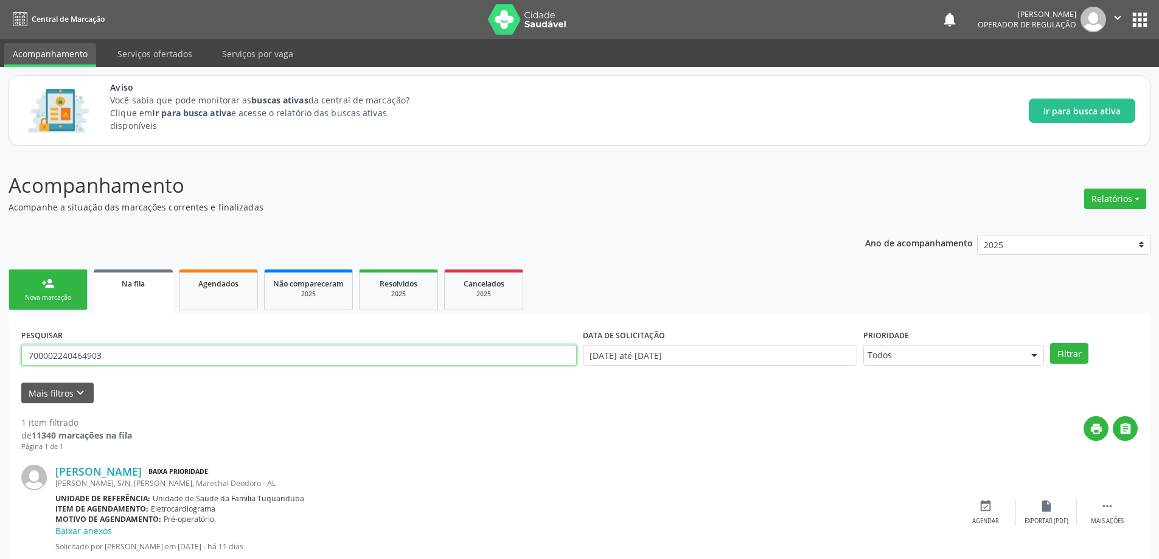
click at [192, 355] on input "700002240464903" at bounding box center [299, 355] width 556 height 21
paste input "9109240580430"
click at [1050, 343] on button "Filtrar" at bounding box center [1069, 353] width 38 height 21
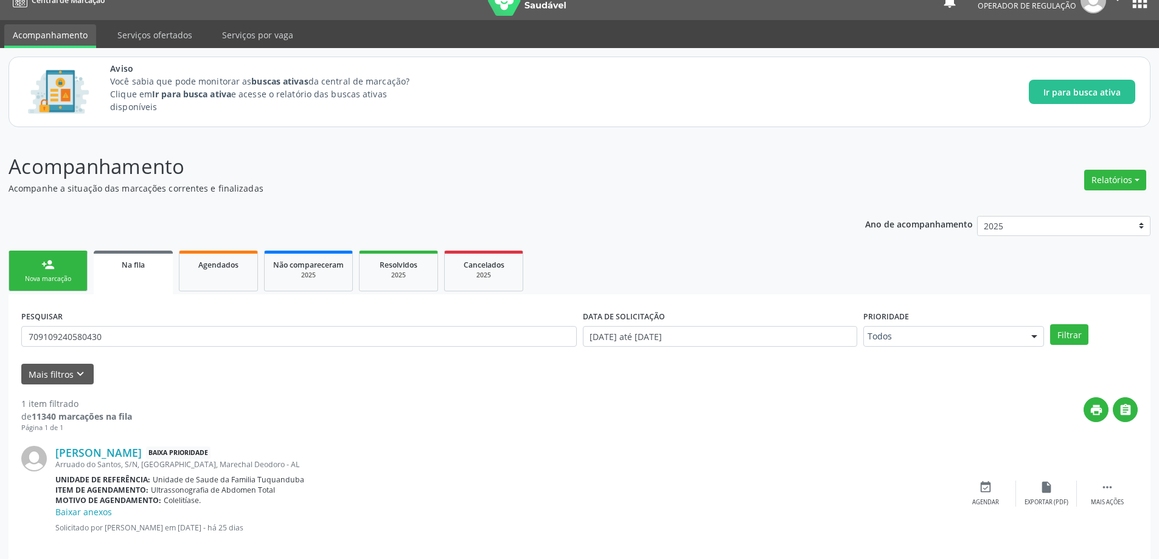
scroll to position [35, 0]
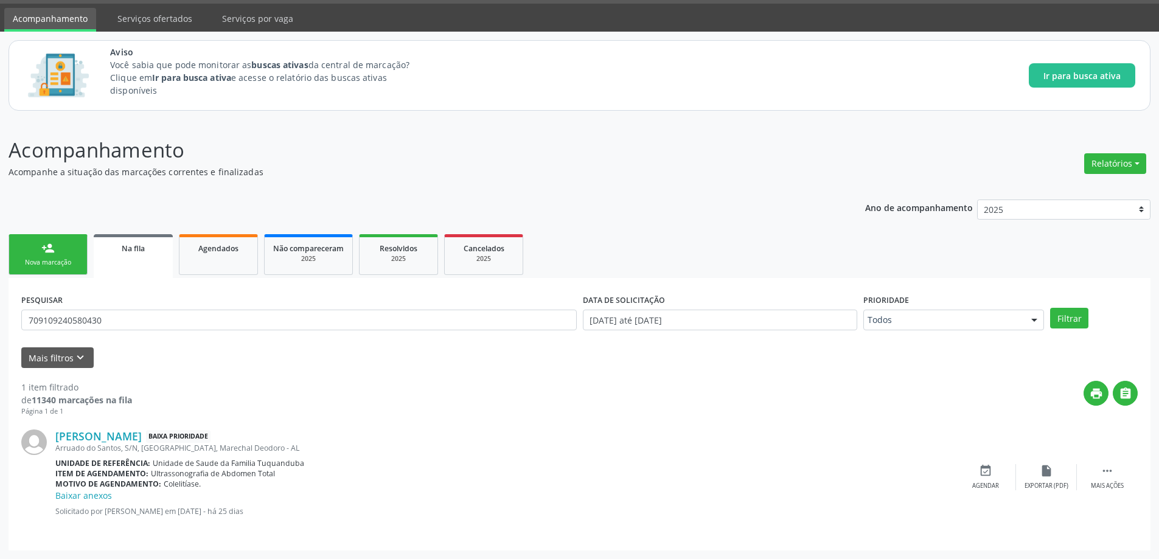
click at [389, 522] on div "[PERSON_NAME] Baixa Prioridade Arruado do Santos, S/N, [GEOGRAPHIC_DATA], Marec…" at bounding box center [505, 478] width 900 height 96
click at [206, 320] on input "709109240580430" at bounding box center [299, 320] width 556 height 21
paste input "0000991227705"
type input "700000991227705"
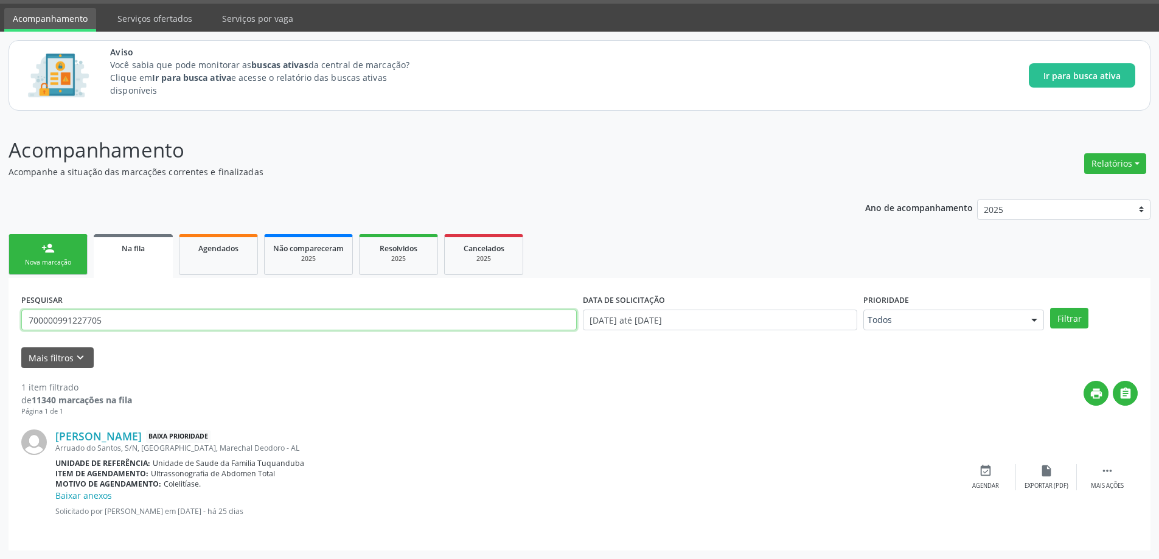
click at [1050, 308] on button "Filtrar" at bounding box center [1069, 318] width 38 height 21
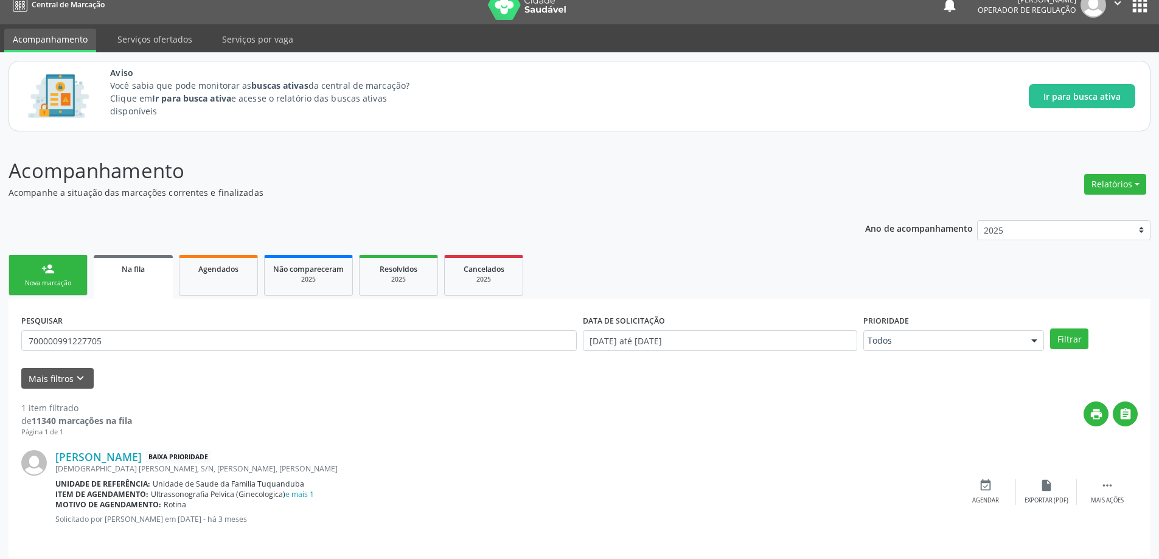
scroll to position [23, 0]
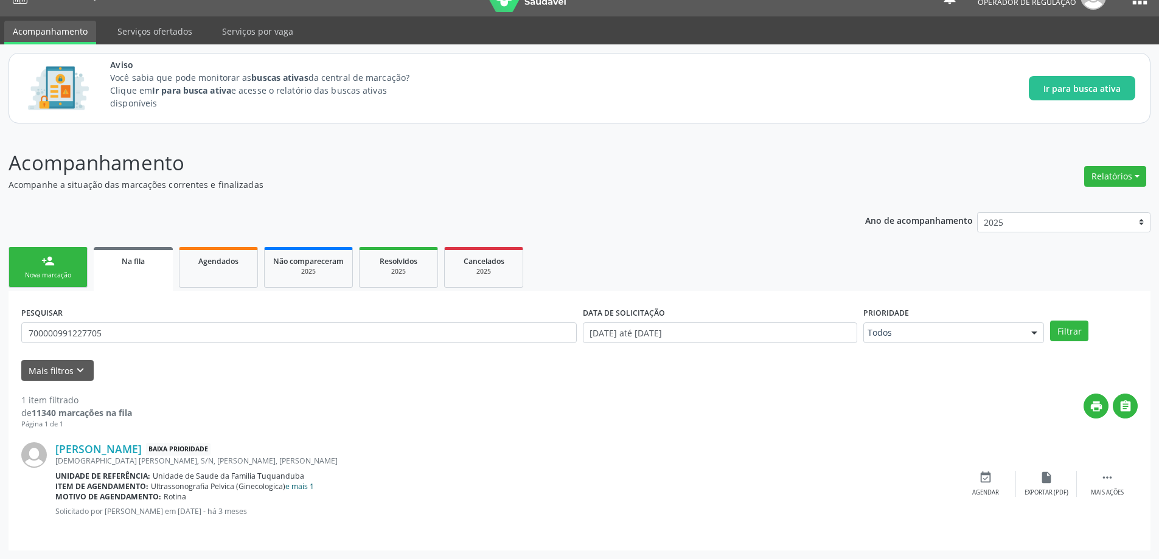
click at [305, 489] on link "e mais 1" at bounding box center [299, 486] width 29 height 10
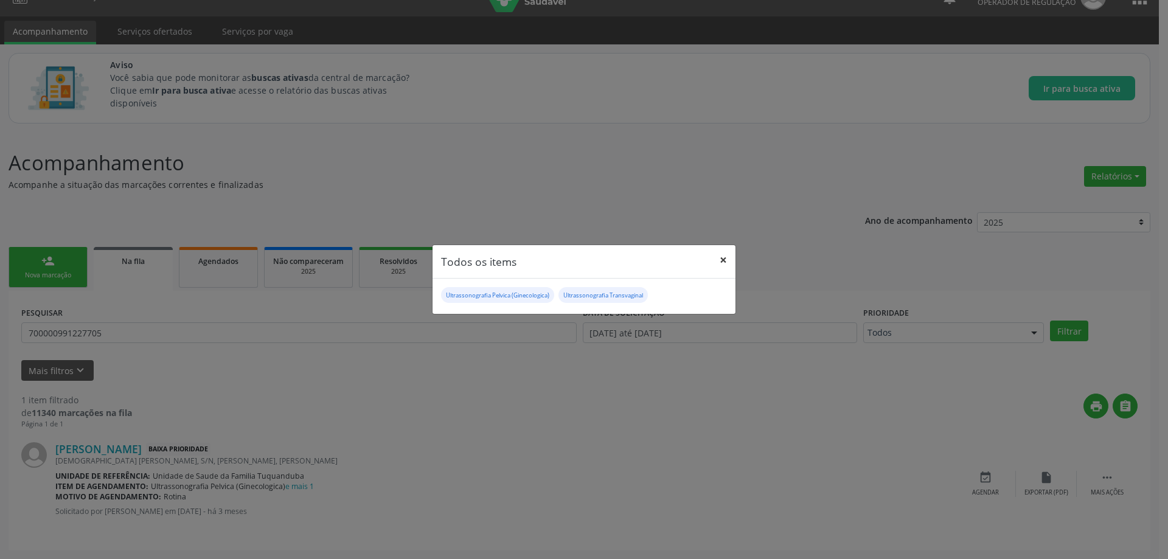
click at [725, 259] on button "×" at bounding box center [723, 260] width 24 height 30
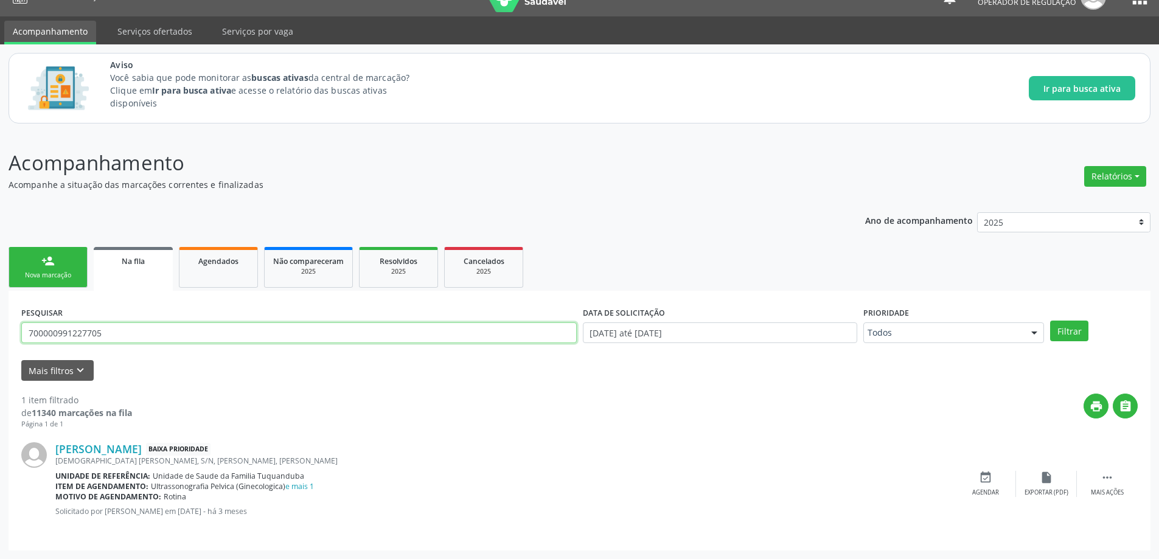
click at [136, 335] on input "700000991227705" at bounding box center [299, 332] width 556 height 21
paste input "705804466452138"
click at [168, 339] on input "705804466452138" at bounding box center [299, 332] width 556 height 21
type input "705804466452138"
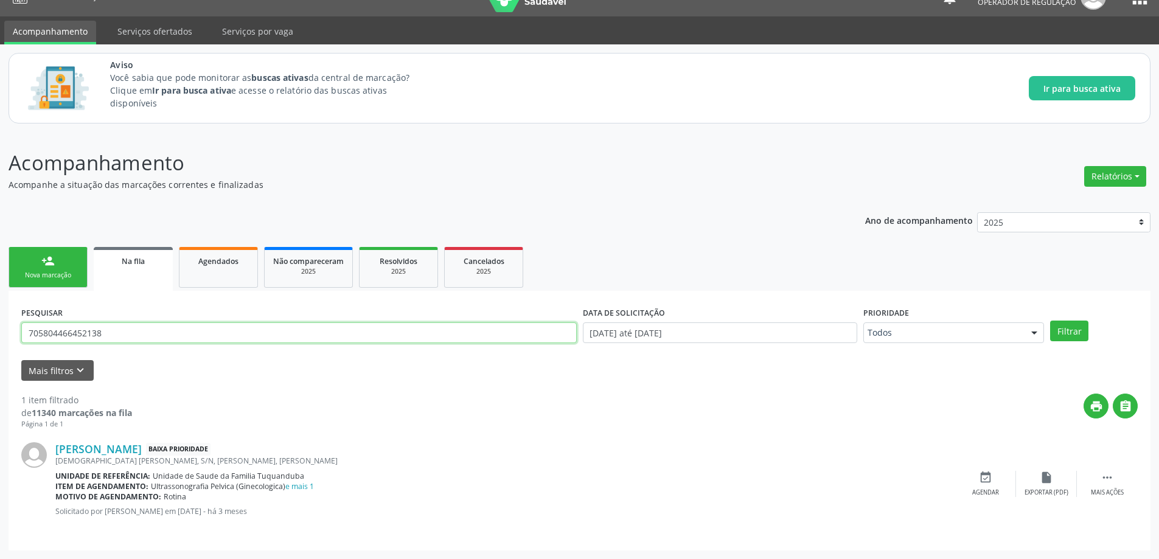
click at [1050, 321] on button "Filtrar" at bounding box center [1069, 331] width 38 height 21
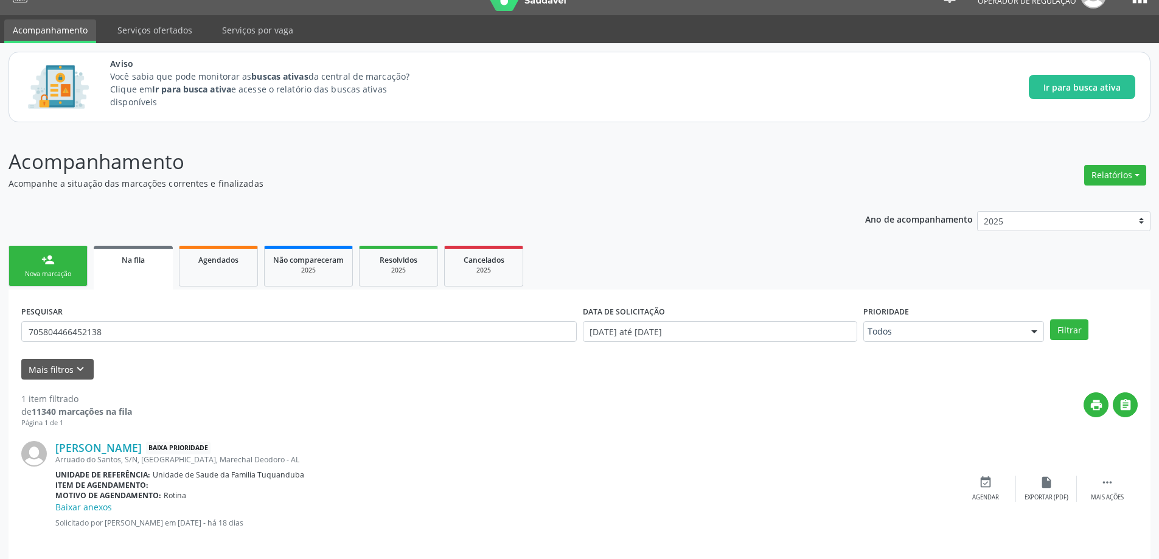
scroll to position [35, 0]
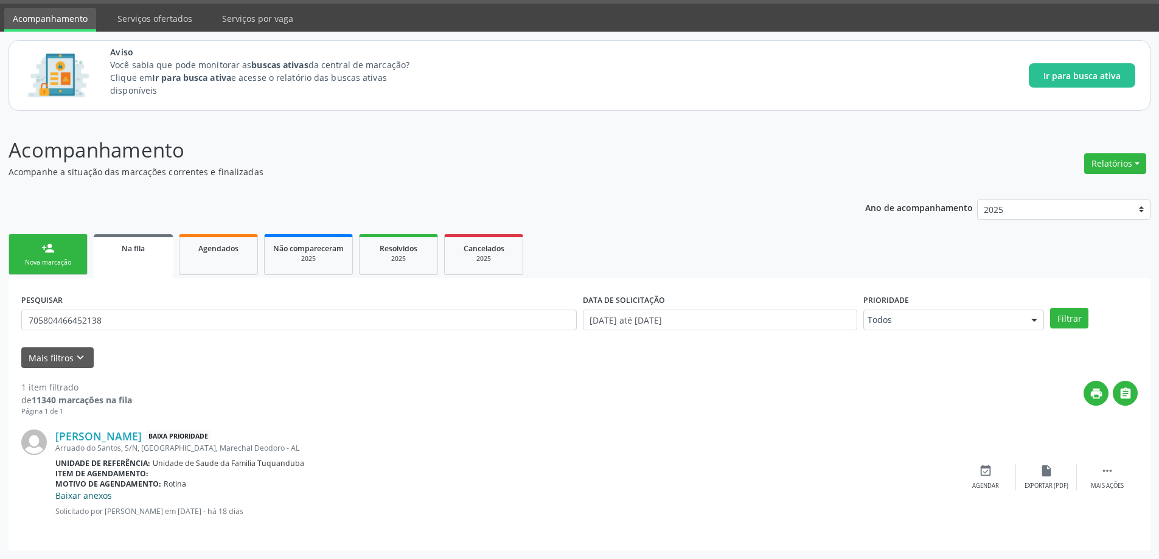
click at [75, 499] on link "Baixar anexos" at bounding box center [83, 496] width 57 height 12
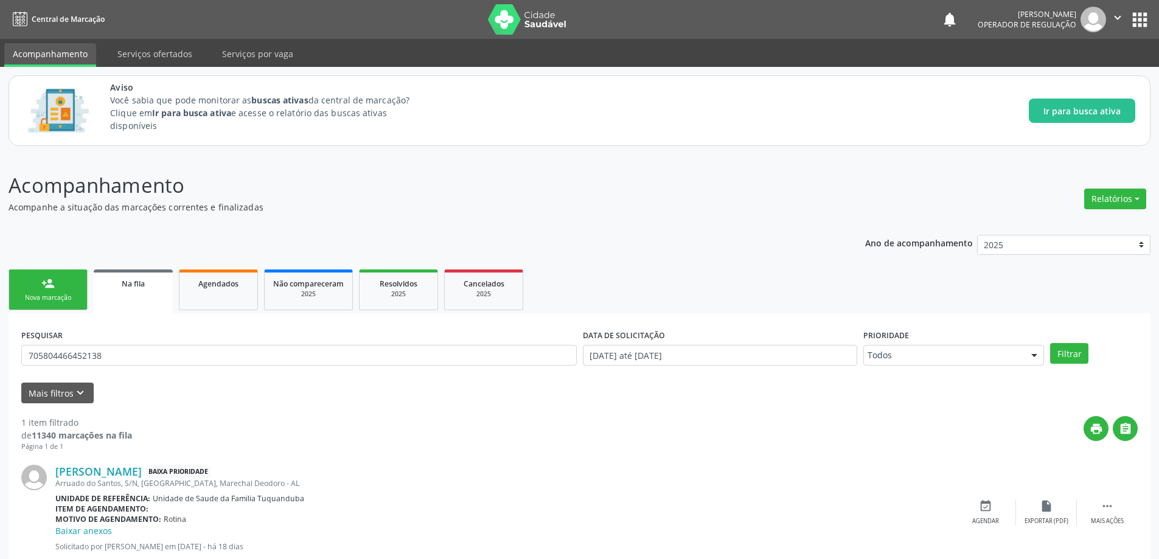
scroll to position [35, 0]
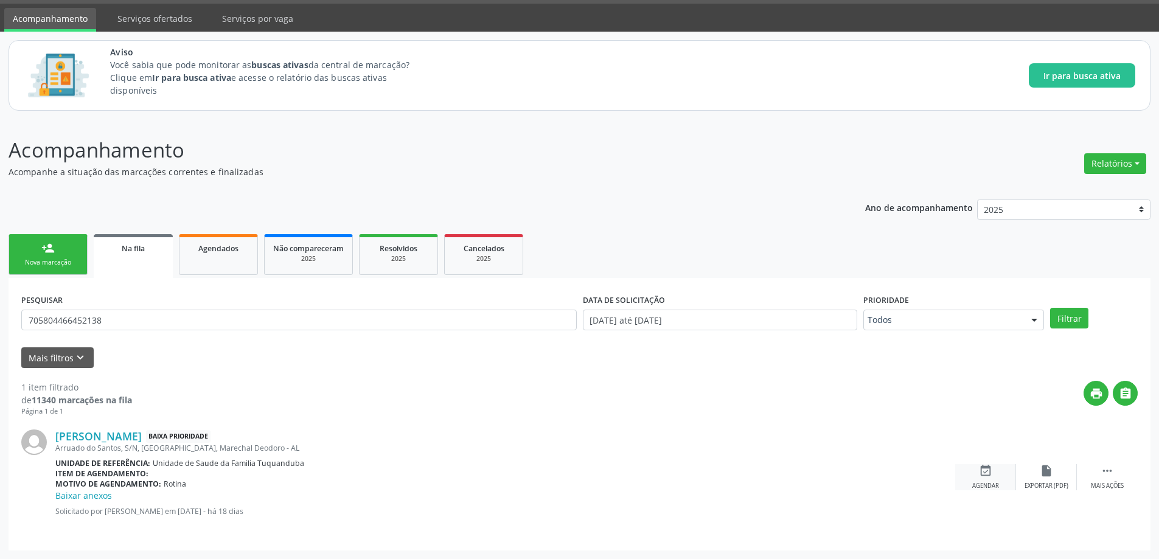
click at [983, 473] on icon "event_available" at bounding box center [985, 470] width 13 height 13
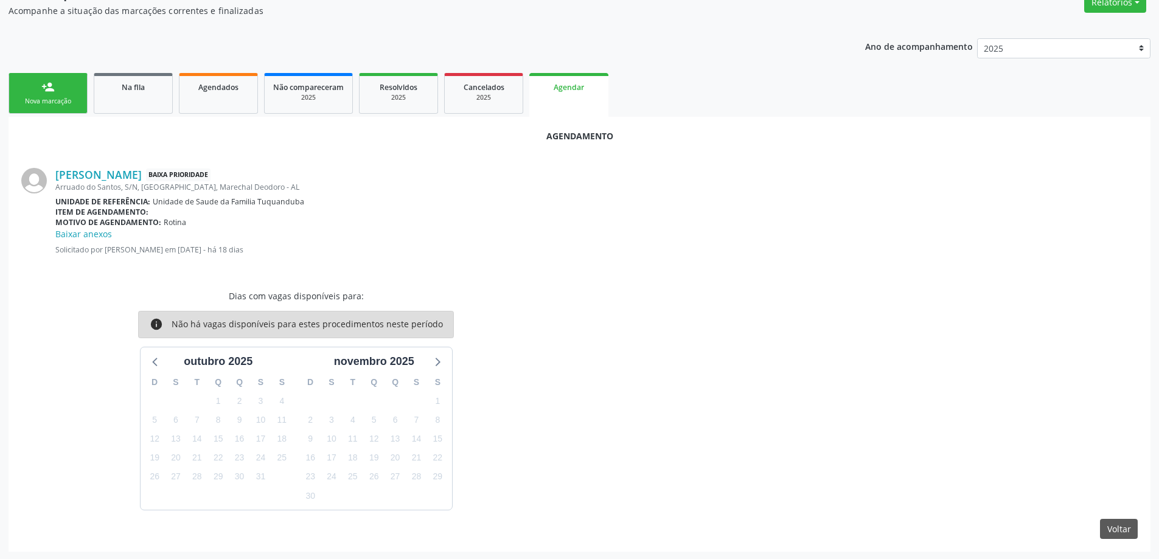
scroll to position [198, 0]
click at [579, 190] on div "Arruado do Santos, S/N, [GEOGRAPHIC_DATA], Marechal Deodoro - AL" at bounding box center [596, 186] width 1082 height 10
click at [127, 169] on link "[PERSON_NAME]" at bounding box center [98, 173] width 86 height 13
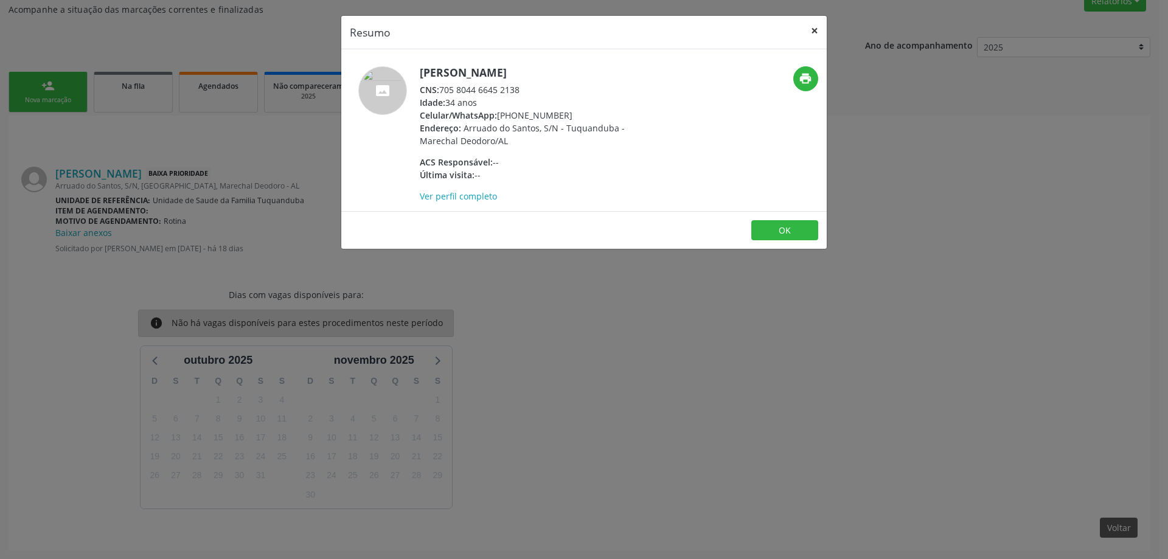
click at [814, 32] on button "×" at bounding box center [815, 31] width 24 height 30
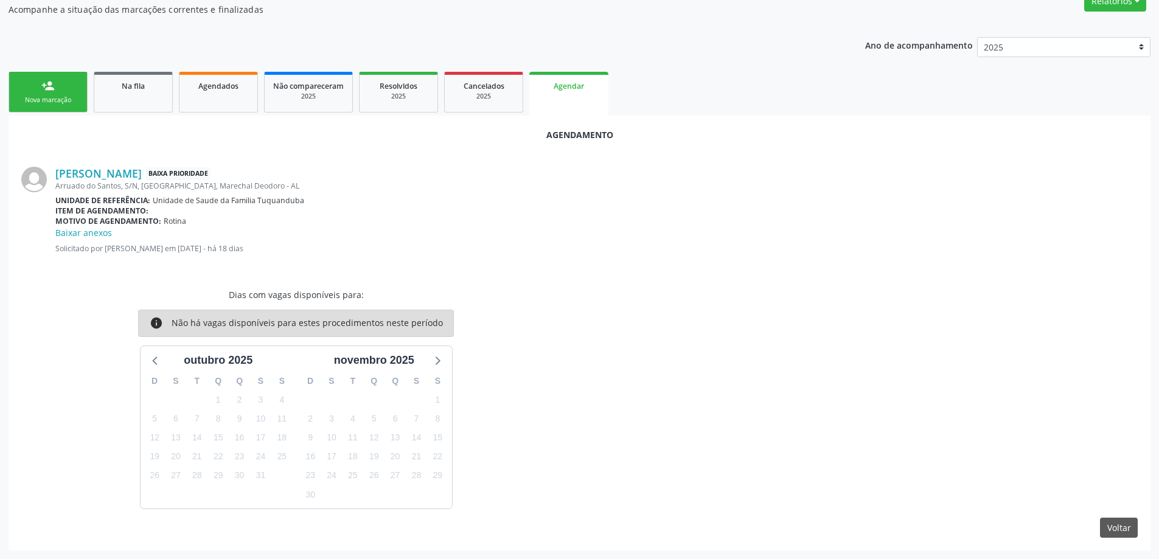
click at [129, 83] on span "Na fila" at bounding box center [133, 86] width 23 height 10
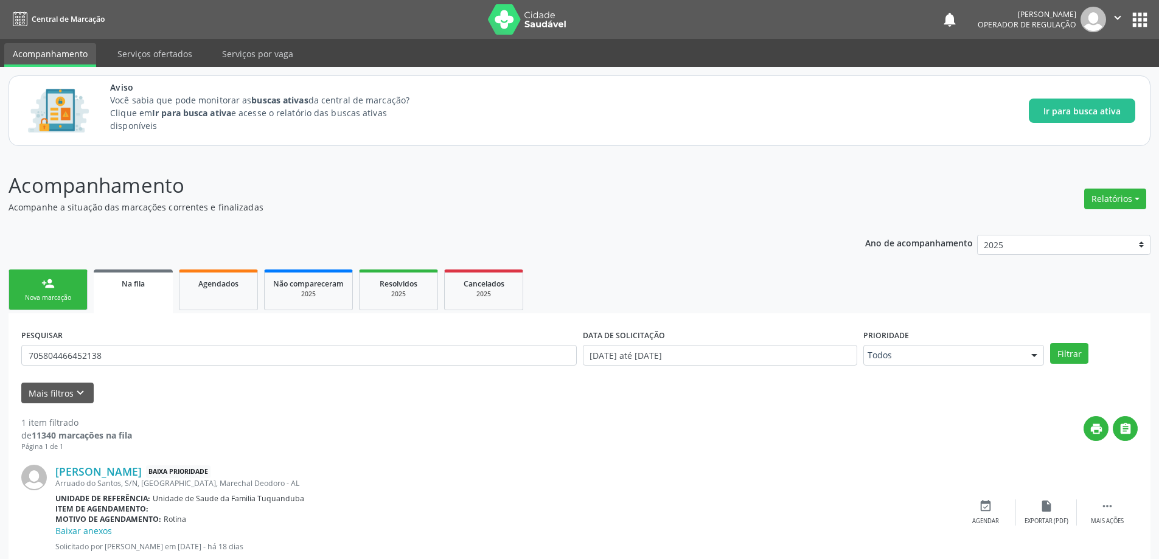
scroll to position [35, 0]
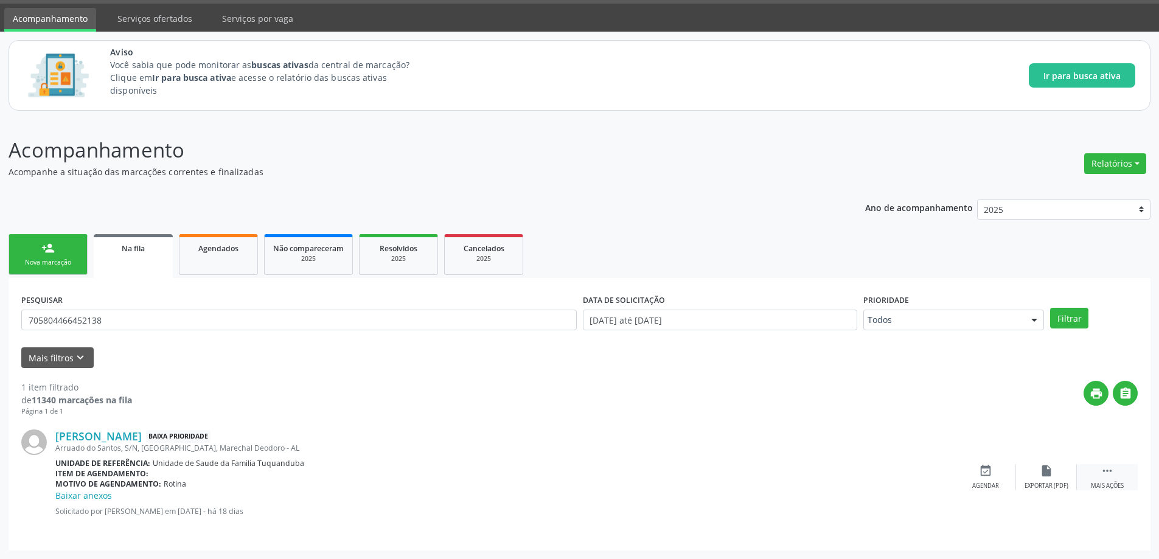
click at [1111, 475] on icon "" at bounding box center [1107, 470] width 13 height 13
click at [1054, 471] on div "edit Editar" at bounding box center [1046, 477] width 61 height 26
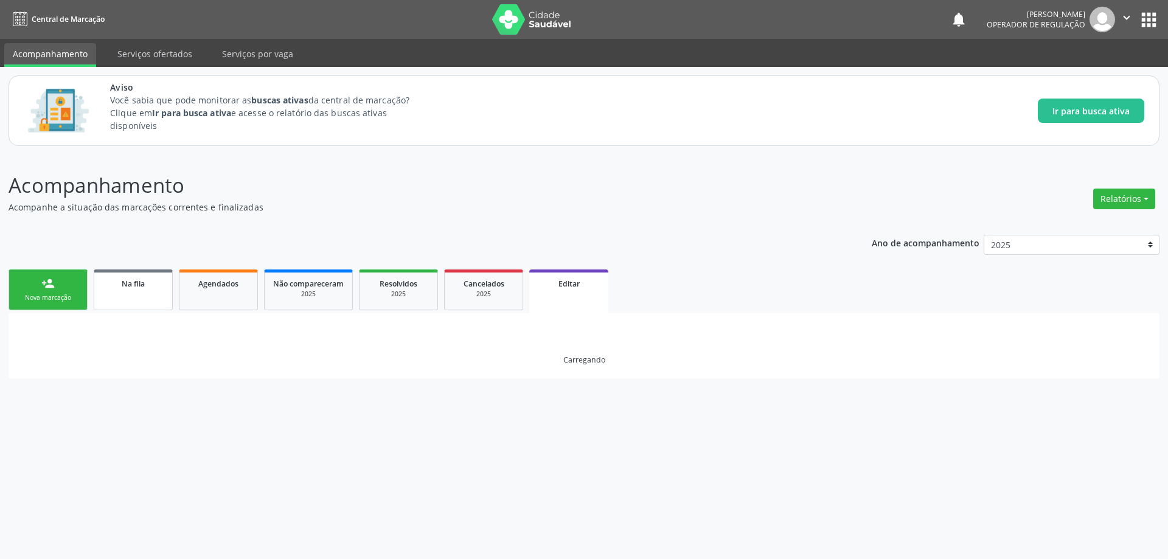
click at [100, 286] on link "Na fila" at bounding box center [133, 290] width 79 height 41
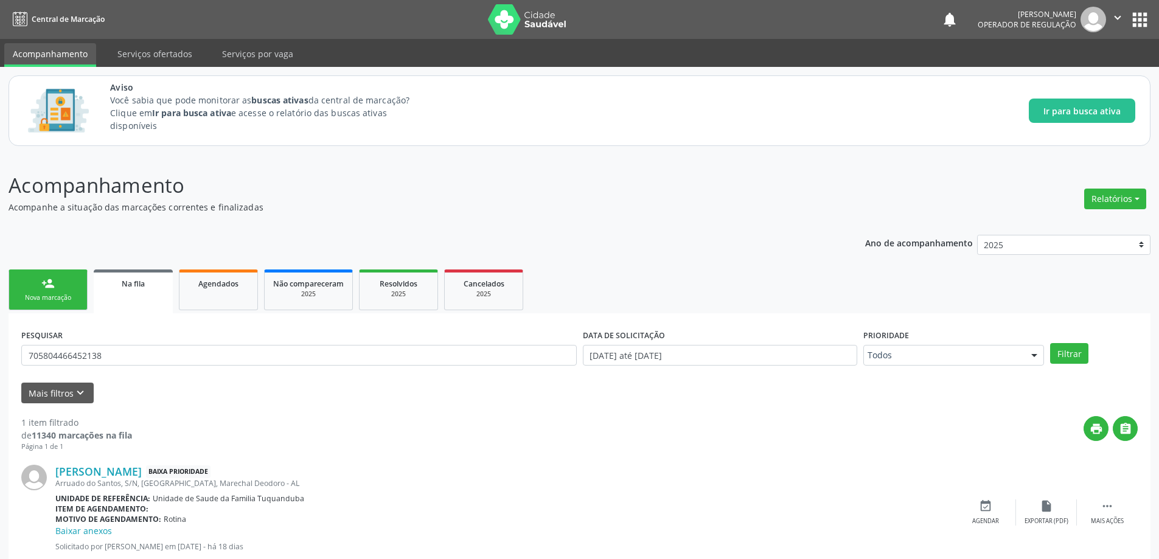
scroll to position [35, 0]
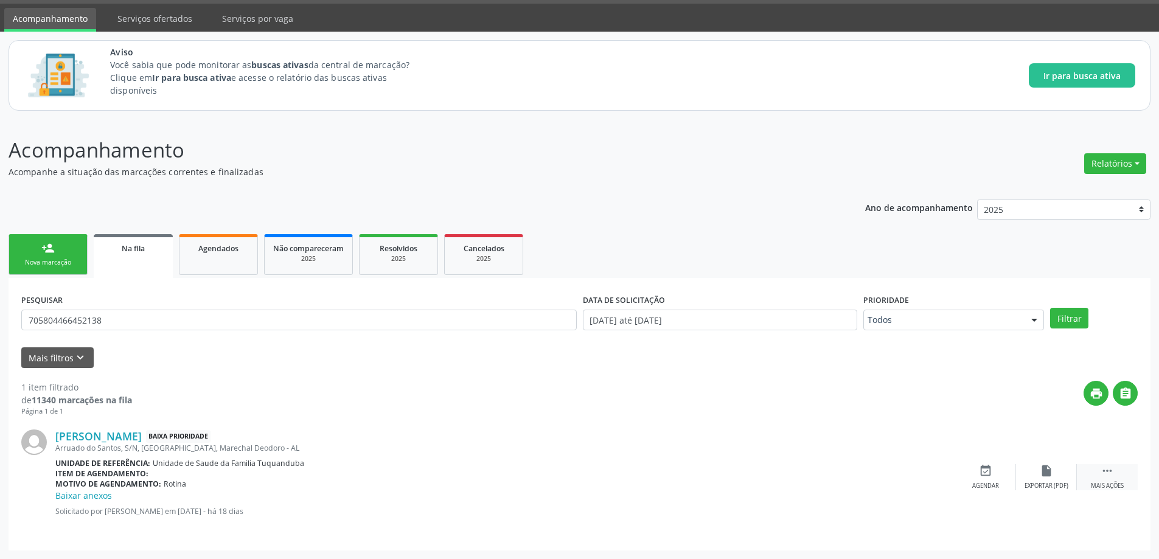
click at [1117, 481] on div " Mais ações" at bounding box center [1107, 477] width 61 height 26
click at [1054, 470] on div "edit Editar" at bounding box center [1046, 477] width 61 height 26
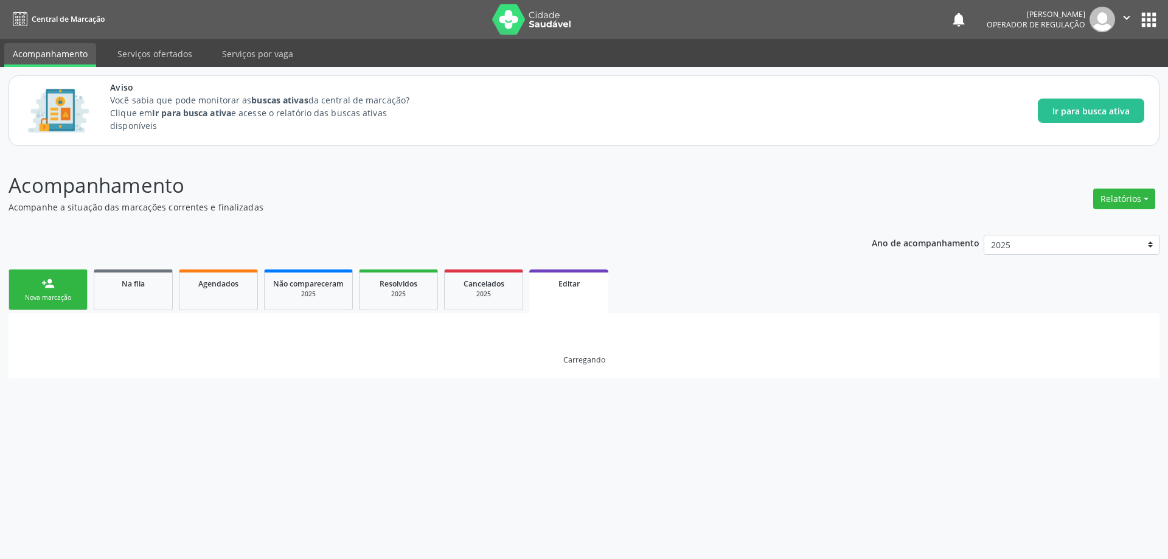
click at [499, 405] on div "Acompanhamento Acompanhe a situação das marcações correntes e finalizadas Relat…" at bounding box center [584, 357] width 1168 height 405
click at [131, 295] on link "Na fila" at bounding box center [133, 290] width 79 height 41
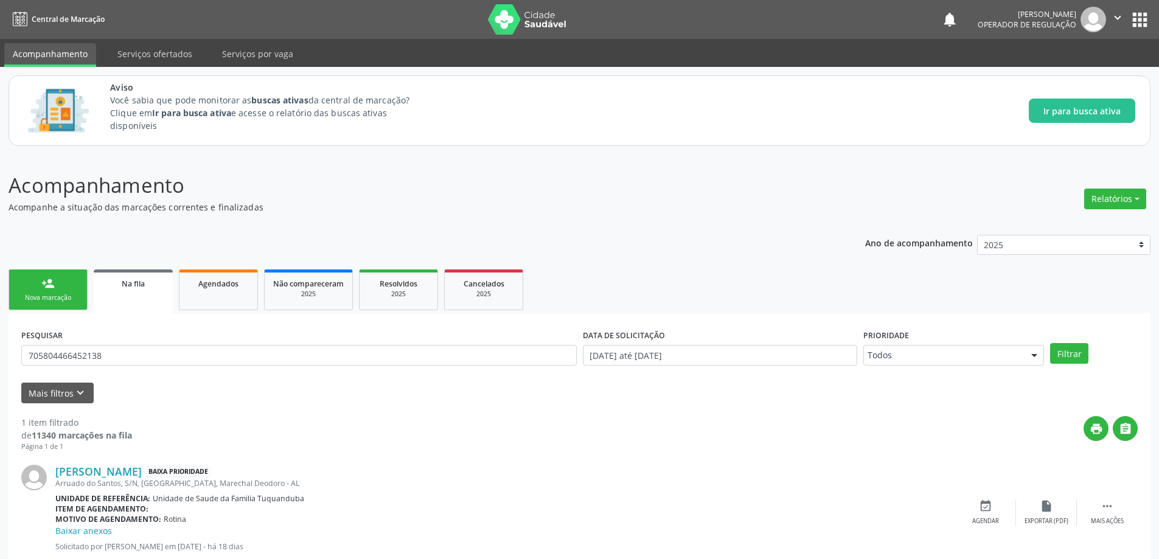
click at [515, 20] on img at bounding box center [527, 19] width 79 height 30
